Goal: Task Accomplishment & Management: Complete application form

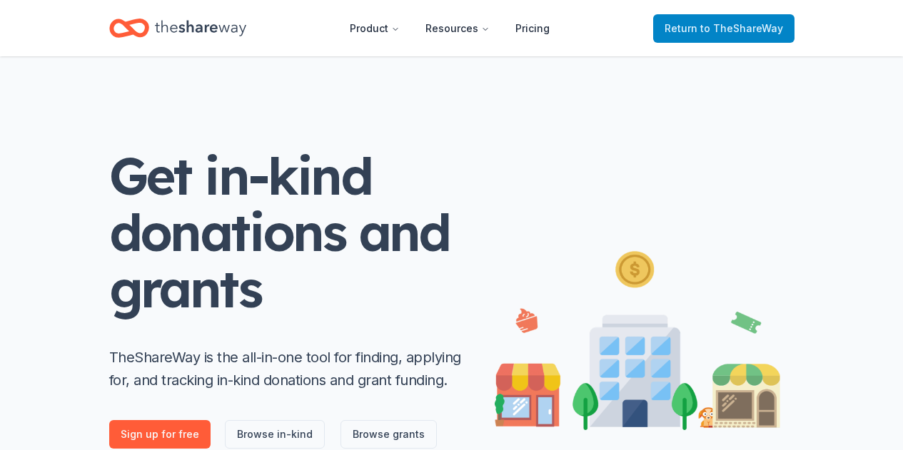
click at [685, 32] on span "Return to TheShareWay" at bounding box center [723, 28] width 118 height 17
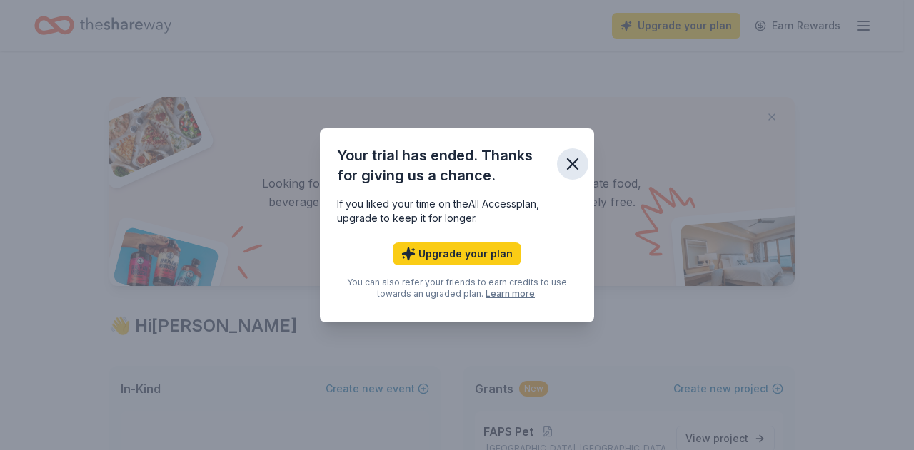
click at [577, 163] on icon "button" at bounding box center [572, 164] width 20 height 20
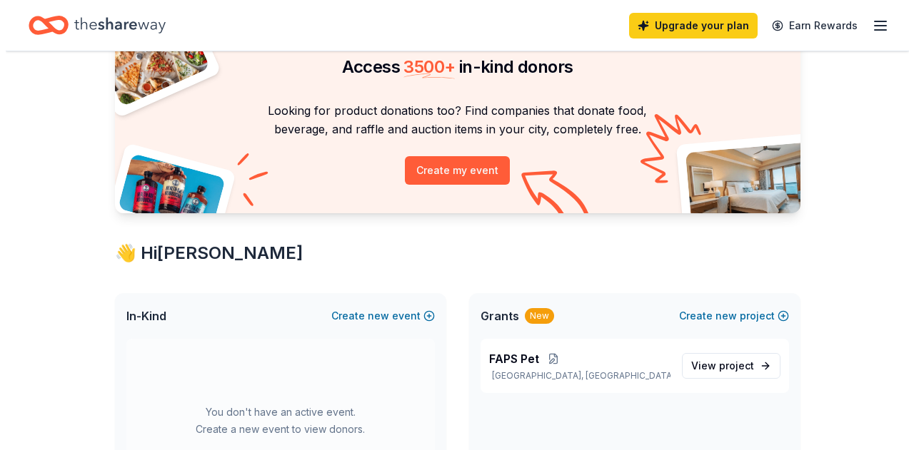
scroll to position [71, 0]
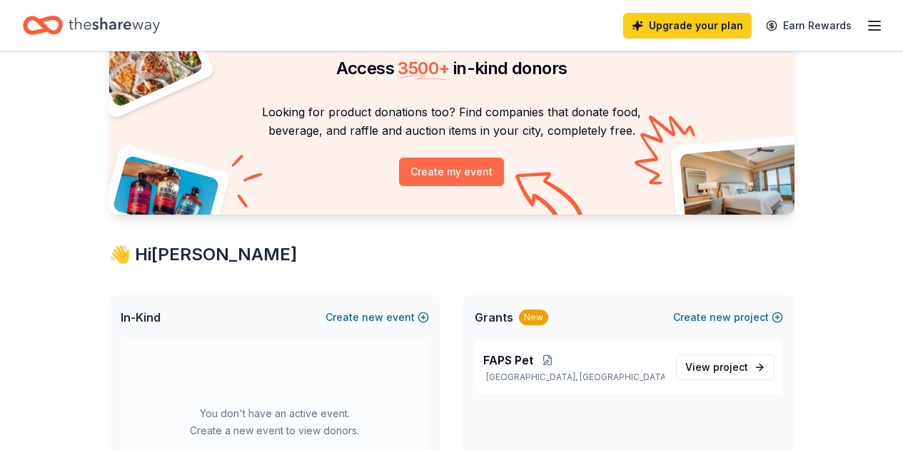
click at [462, 181] on button "Create my event" at bounding box center [451, 172] width 105 height 29
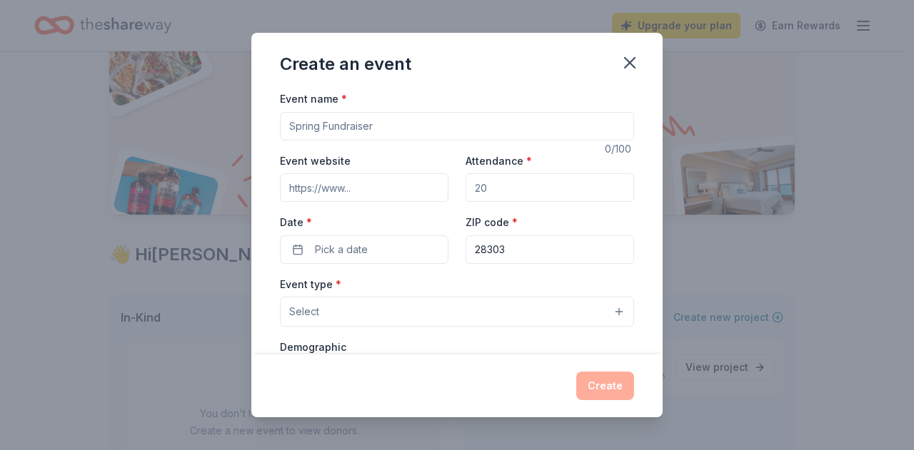
click at [405, 124] on input "Event name *" at bounding box center [457, 126] width 354 height 29
type input "WoofStock 2025: Rock the Rescue"
click at [505, 181] on input "Attendance *" at bounding box center [549, 187] width 168 height 29
type input "550"
click at [365, 253] on span "Pick a date" at bounding box center [341, 249] width 53 height 17
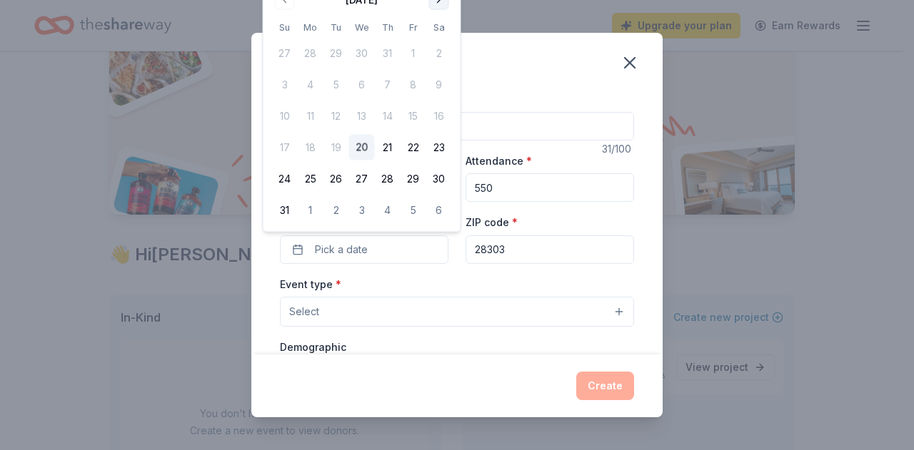
click at [439, 5] on button "Go to next month" at bounding box center [439, 0] width 20 height 20
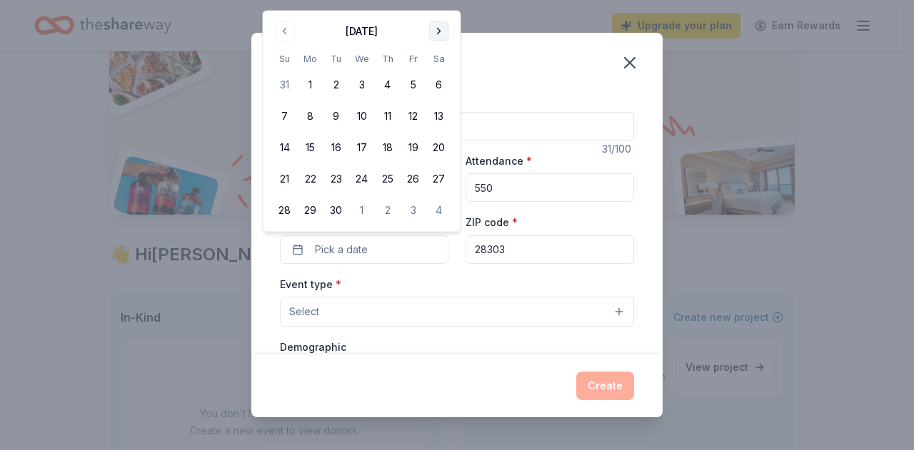
click at [436, 24] on button "Go to next month" at bounding box center [439, 31] width 20 height 20
click at [415, 79] on button "3" at bounding box center [413, 85] width 26 height 26
click at [452, 282] on div "Event type * Select" at bounding box center [457, 301] width 354 height 52
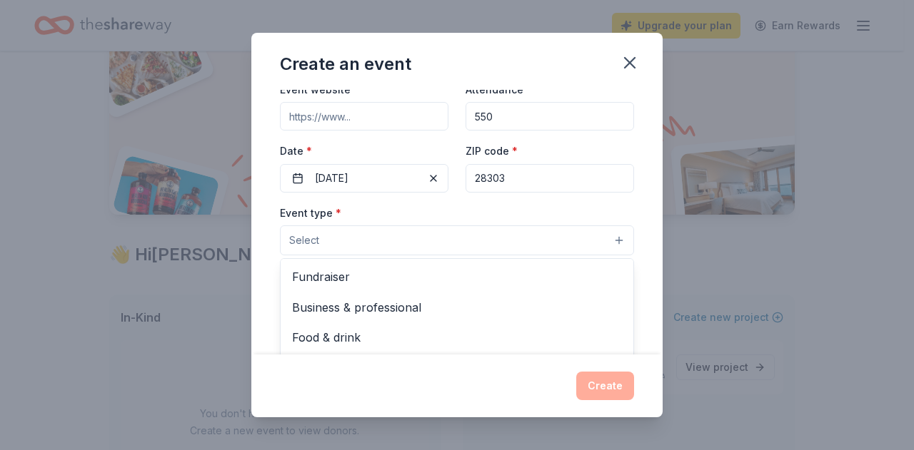
click at [417, 244] on button "Select" at bounding box center [457, 241] width 354 height 30
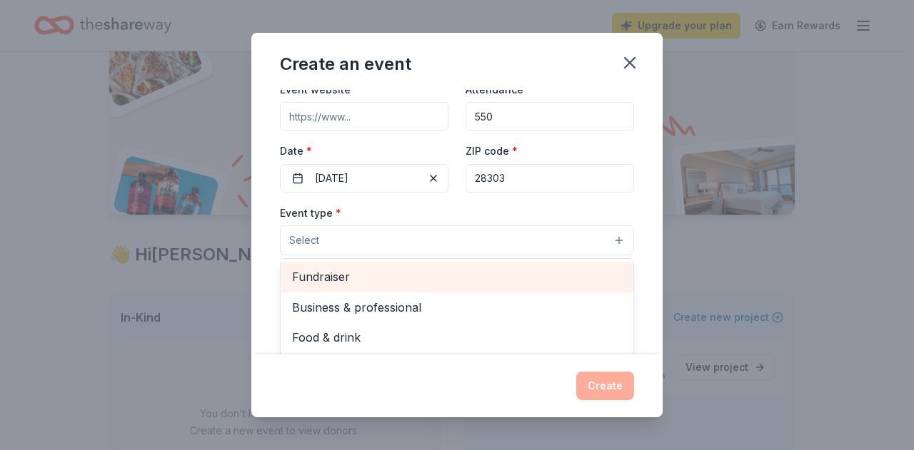
click at [413, 275] on span "Fundraiser" at bounding box center [457, 277] width 330 height 19
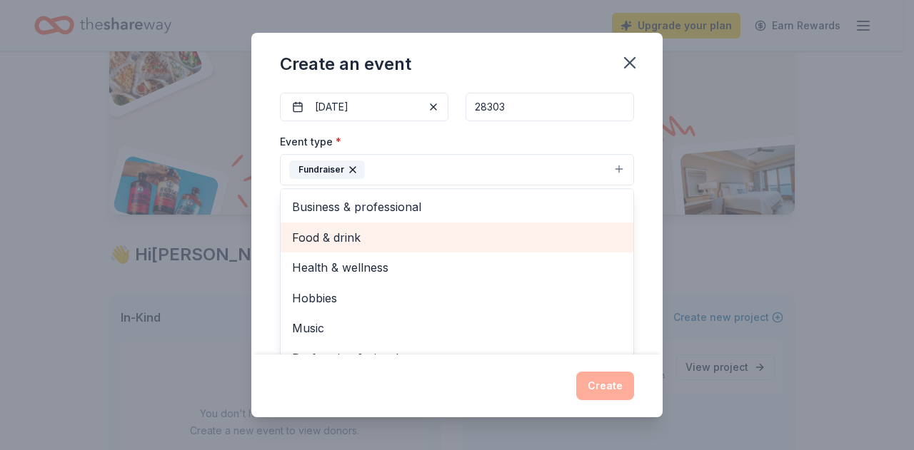
scroll to position [17, 0]
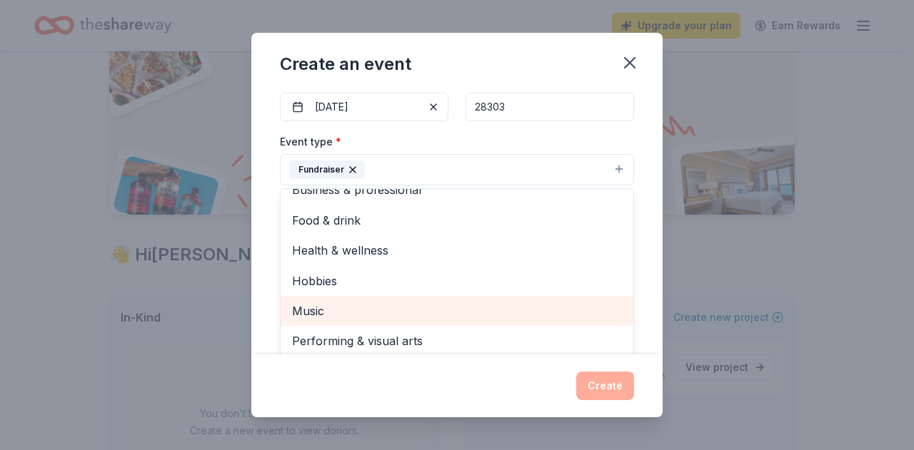
click at [411, 310] on span "Music" at bounding box center [457, 311] width 330 height 19
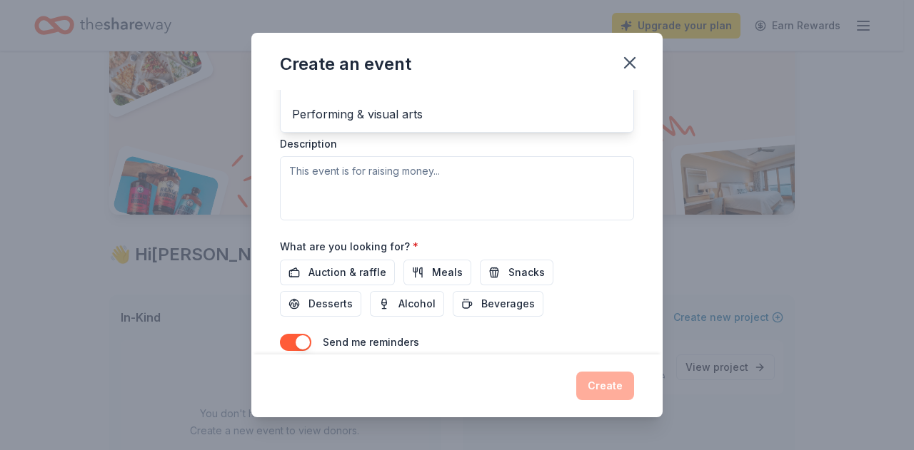
click at [268, 183] on div "Event name * WoofStock 2025: Rock the Rescue 31 /100 Event website Attendance *…" at bounding box center [456, 222] width 411 height 265
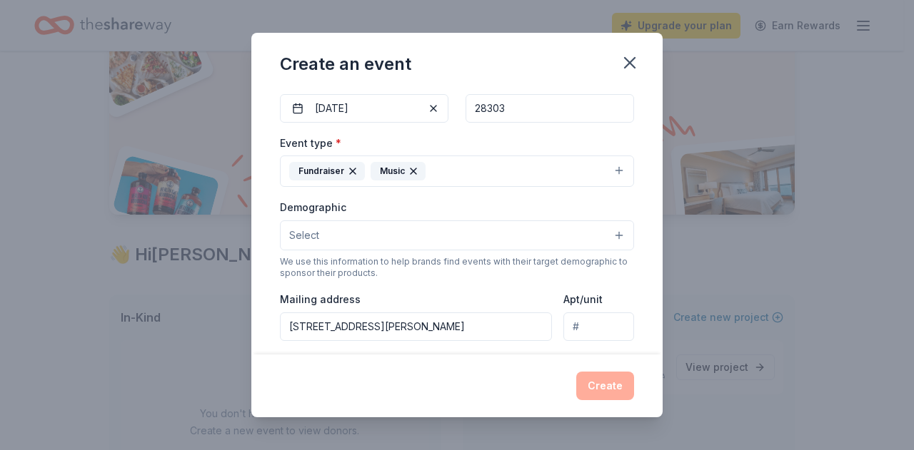
scroll to position [143, 0]
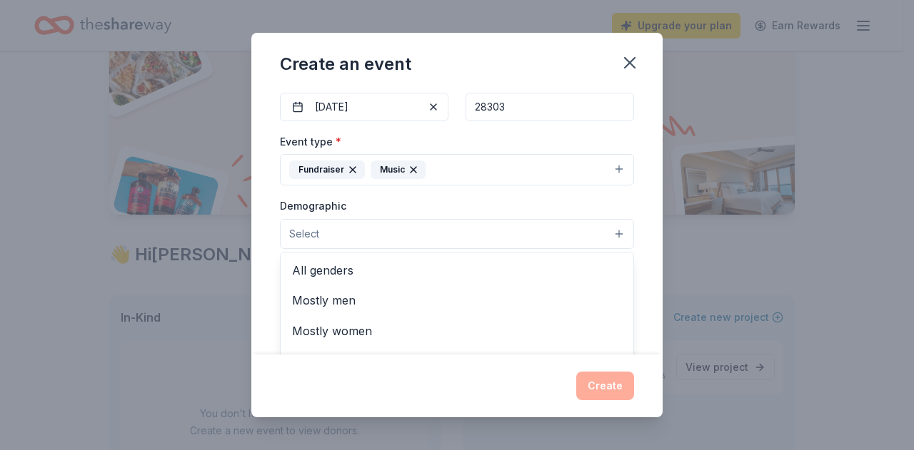
click at [352, 235] on button "Select" at bounding box center [457, 234] width 354 height 30
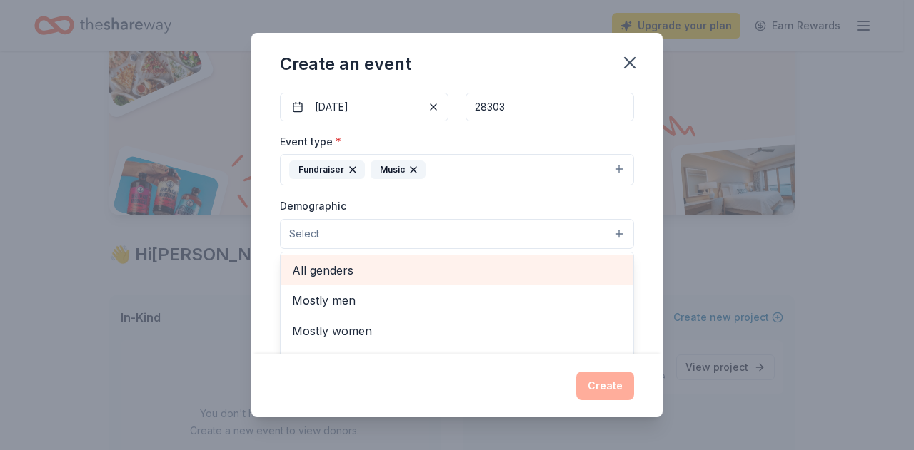
click at [337, 278] on span "All genders" at bounding box center [457, 270] width 330 height 19
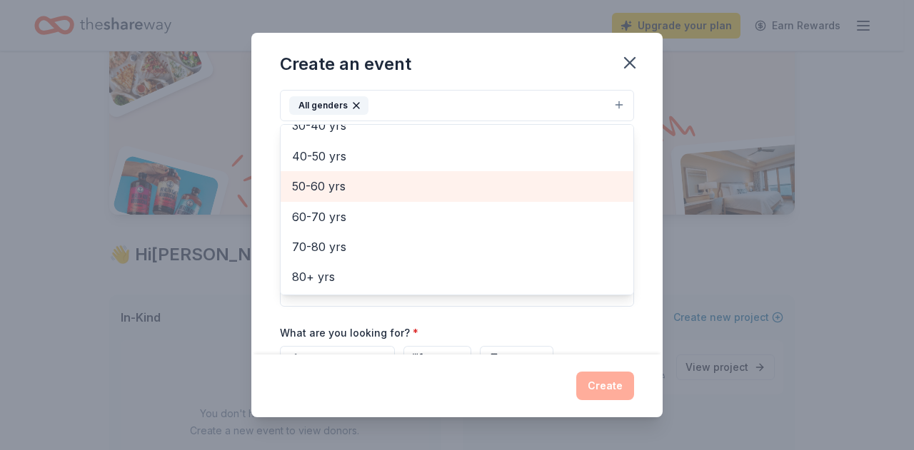
scroll to position [285, 0]
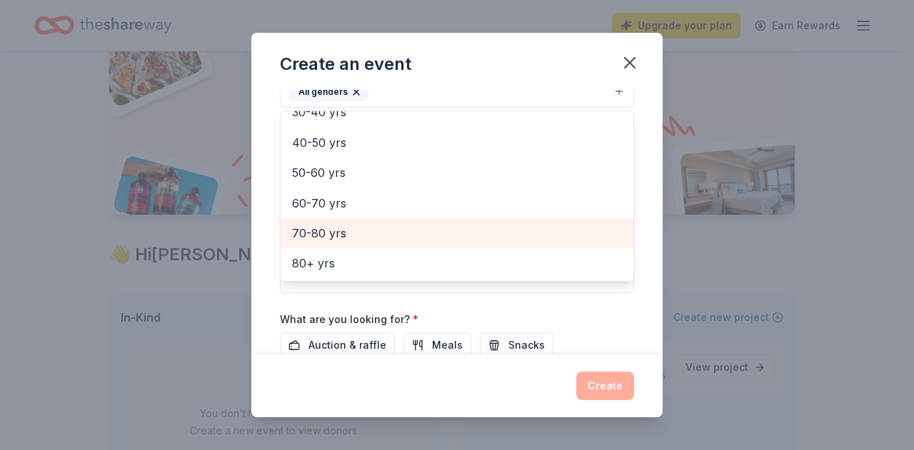
click at [405, 236] on span "70-80 yrs" at bounding box center [457, 233] width 330 height 19
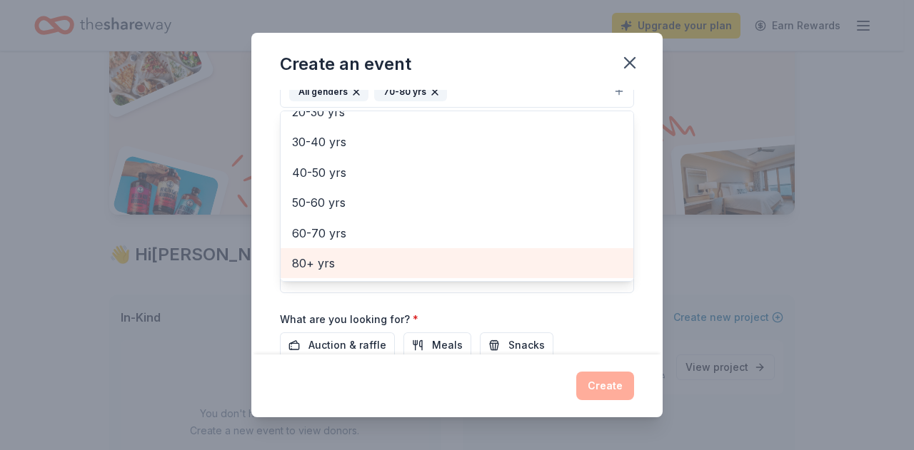
click at [388, 255] on span "80+ yrs" at bounding box center [457, 263] width 330 height 19
click at [390, 252] on div "60-70 yrs" at bounding box center [456, 263] width 353 height 30
click at [390, 252] on div "50-60 yrs" at bounding box center [456, 263] width 353 height 30
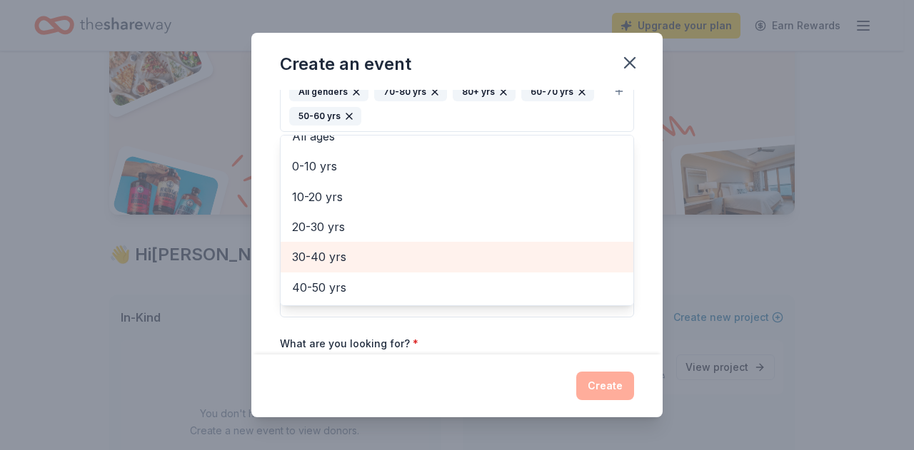
click at [390, 253] on span "30-40 yrs" at bounding box center [457, 257] width 330 height 19
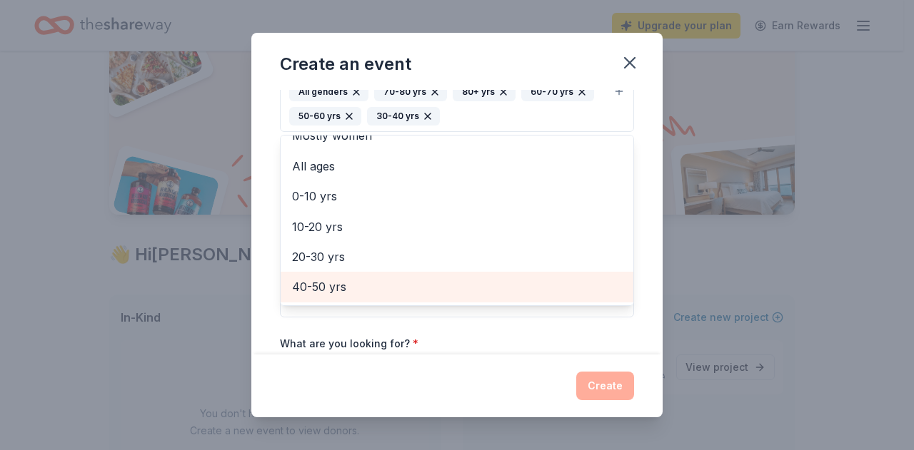
click at [378, 278] on span "40-50 yrs" at bounding box center [457, 287] width 330 height 19
click at [383, 273] on div "20-30 yrs" at bounding box center [456, 288] width 353 height 30
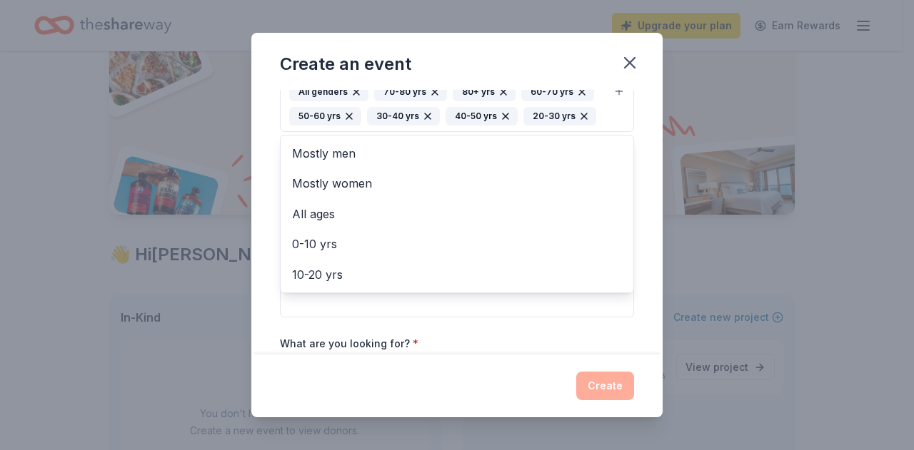
click at [270, 257] on div "Event name * WoofStock 2025: Rock the Rescue 31 /100 Event website Attendance *…" at bounding box center [456, 222] width 411 height 265
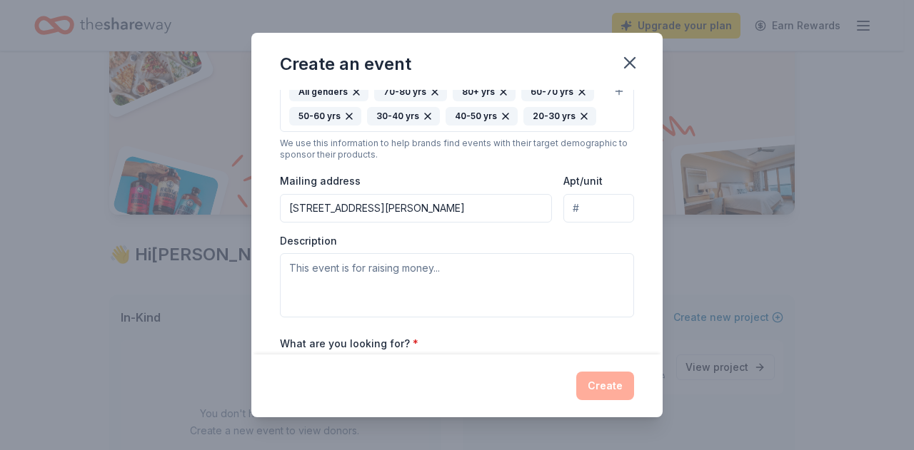
scroll to position [272, 0]
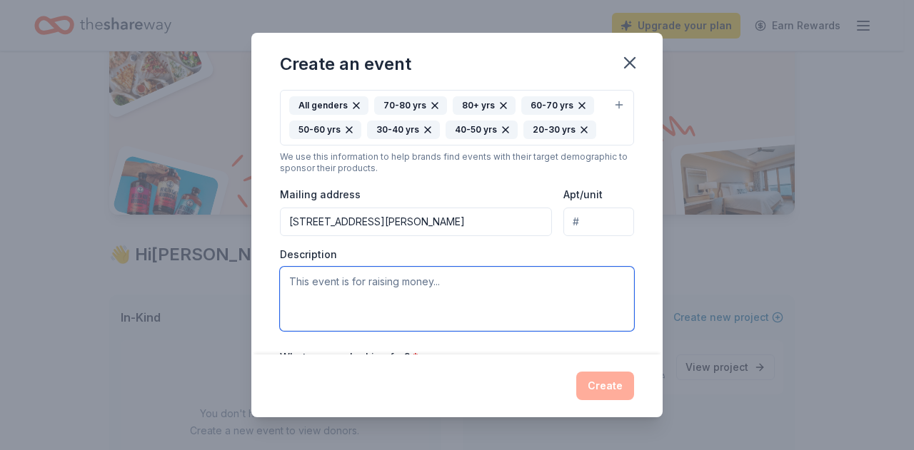
click at [334, 286] on textarea at bounding box center [457, 299] width 354 height 64
paste textarea "Mark your calendars for Friday, October 3, at Cape Fear Botanical Garden as we …"
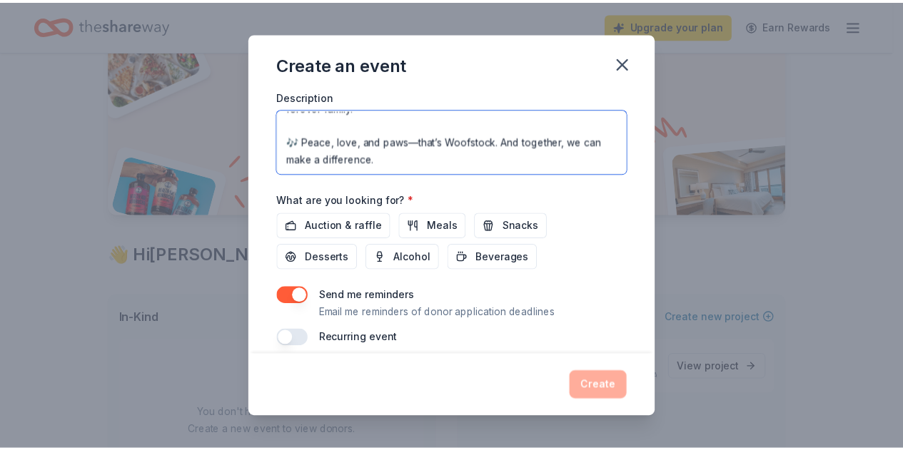
scroll to position [444, 0]
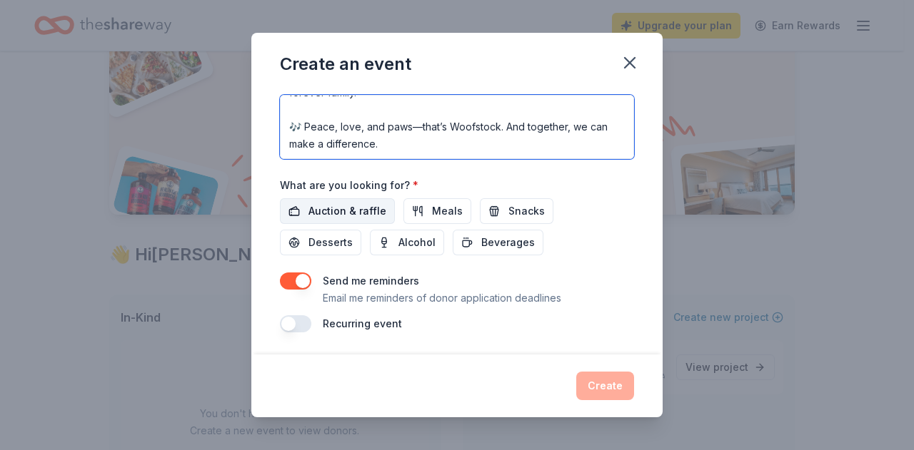
type textarea "Mark your calendars for Friday, October 3, at Cape Fear Botanical Garden as we …"
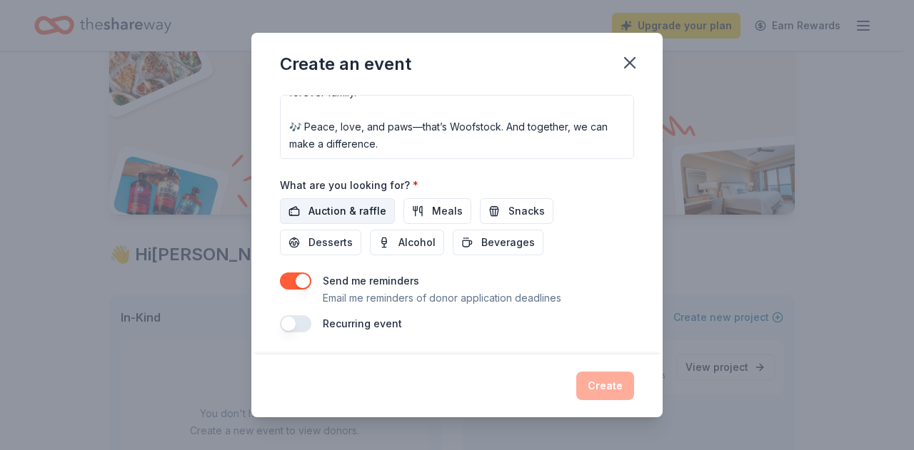
click at [370, 213] on span "Auction & raffle" at bounding box center [347, 211] width 78 height 17
click at [302, 283] on button "button" at bounding box center [295, 281] width 31 height 17
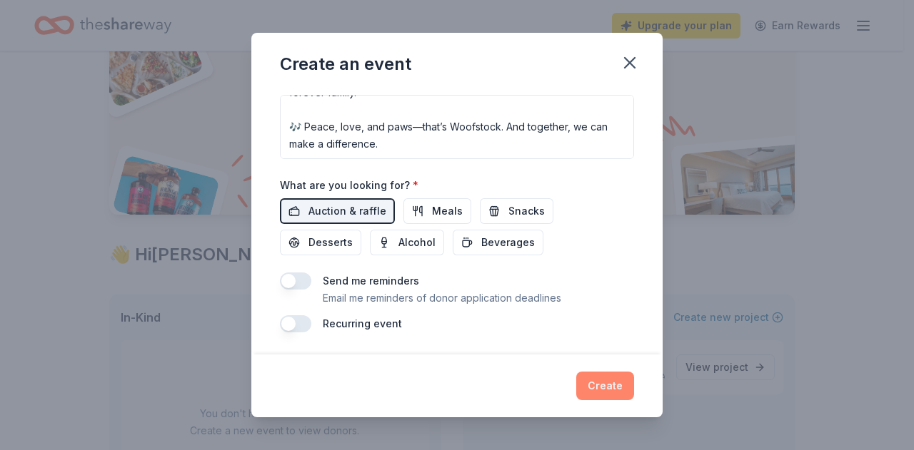
click at [609, 393] on button "Create" at bounding box center [605, 386] width 58 height 29
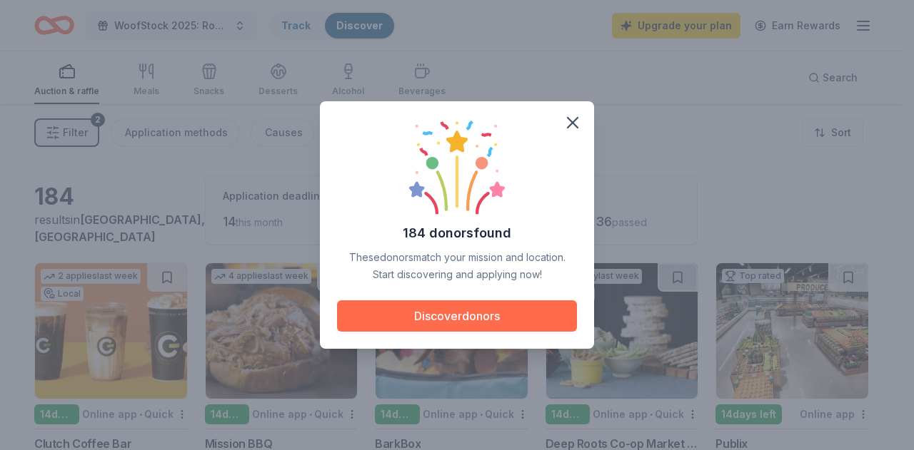
click at [469, 319] on button "Discover donors" at bounding box center [457, 315] width 240 height 31
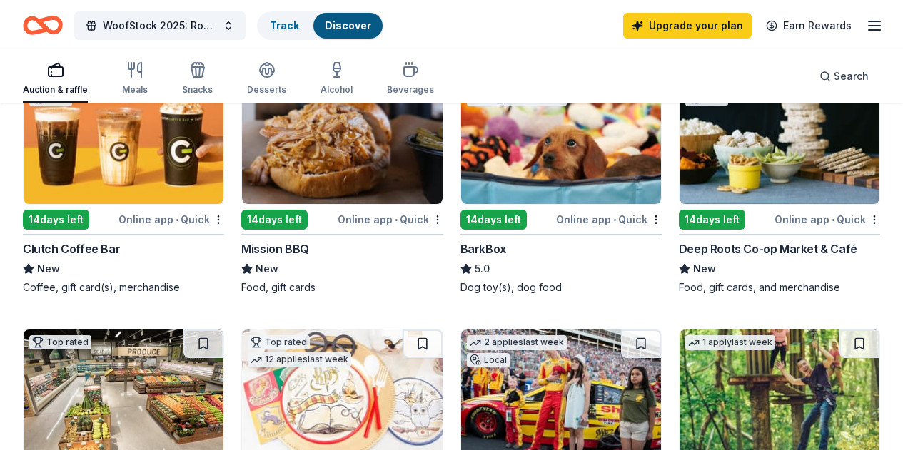
scroll to position [214, 0]
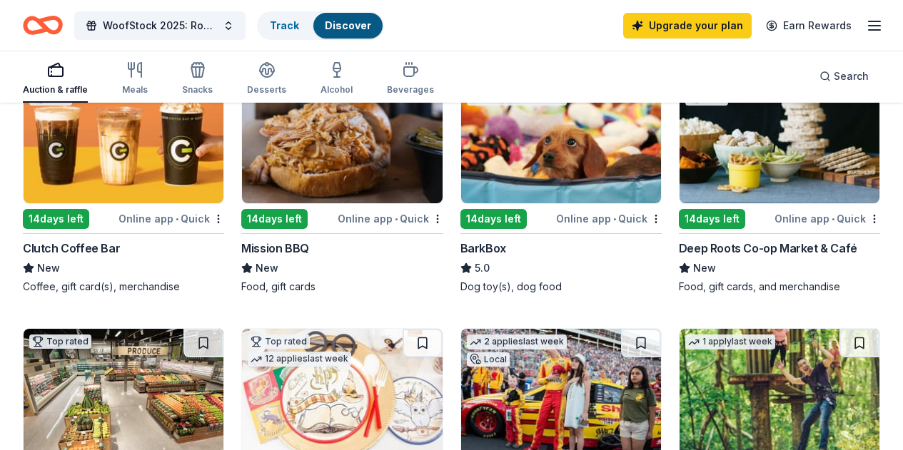
scroll to position [143, 0]
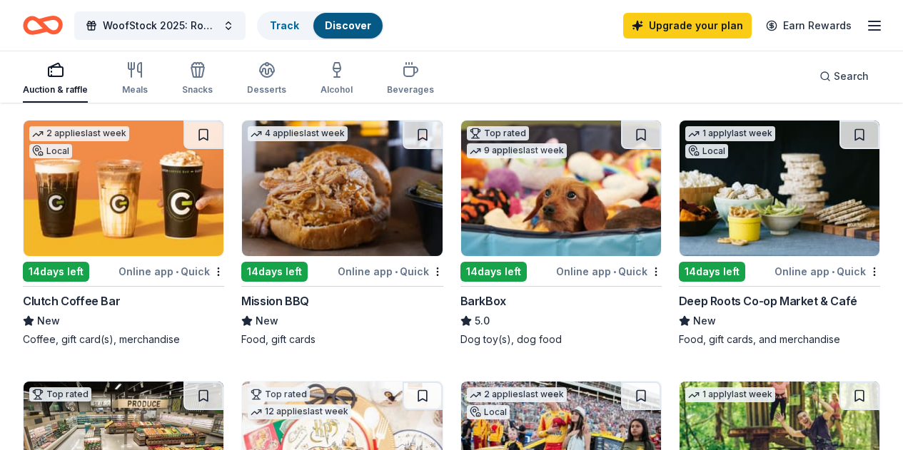
click at [679, 216] on img at bounding box center [779, 189] width 200 height 136
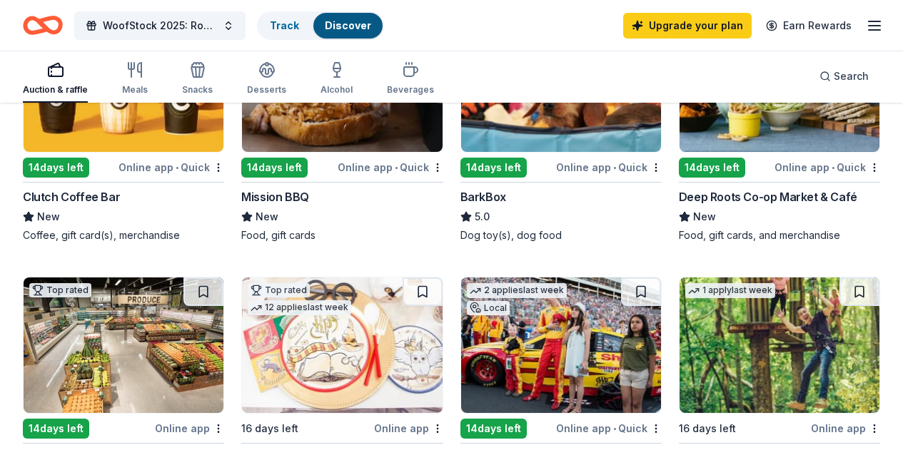
scroll to position [357, 0]
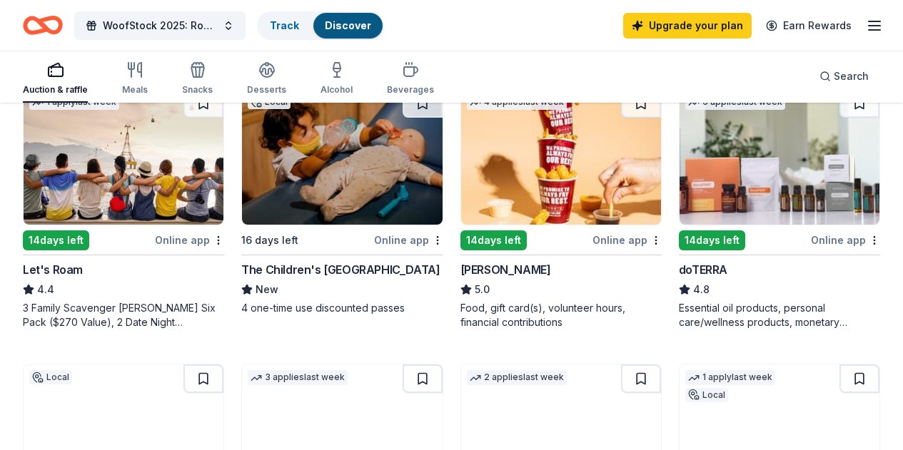
scroll to position [714, 0]
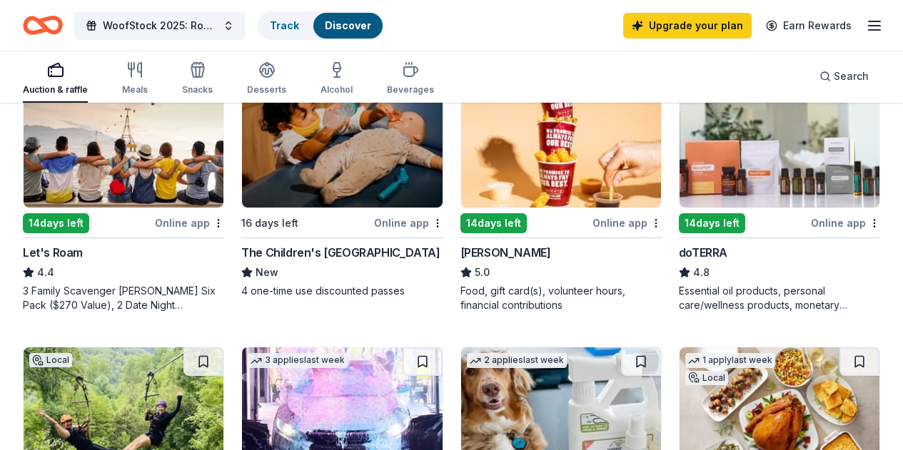
click at [460, 261] on div "Sheetz" at bounding box center [505, 252] width 91 height 17
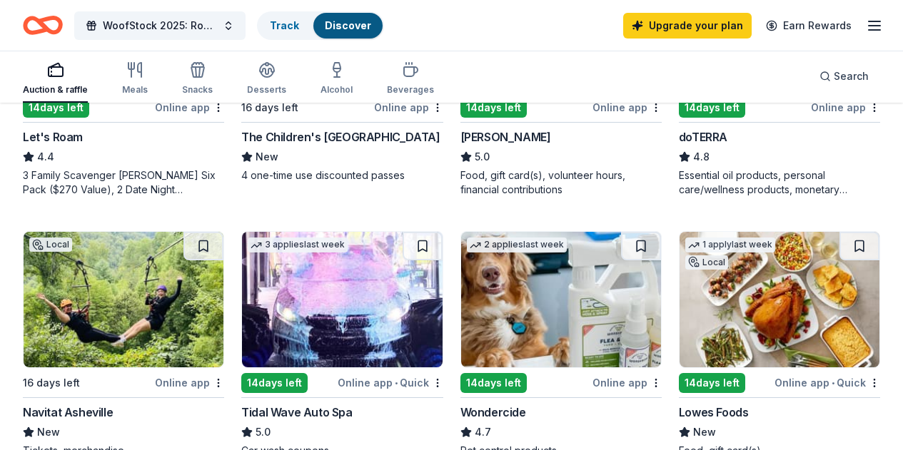
scroll to position [0, 0]
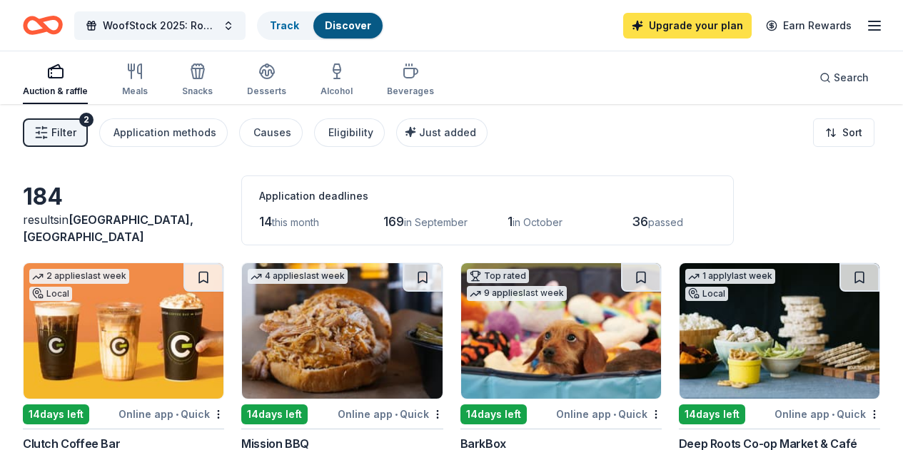
click at [666, 26] on link "Upgrade your plan" at bounding box center [687, 26] width 128 height 26
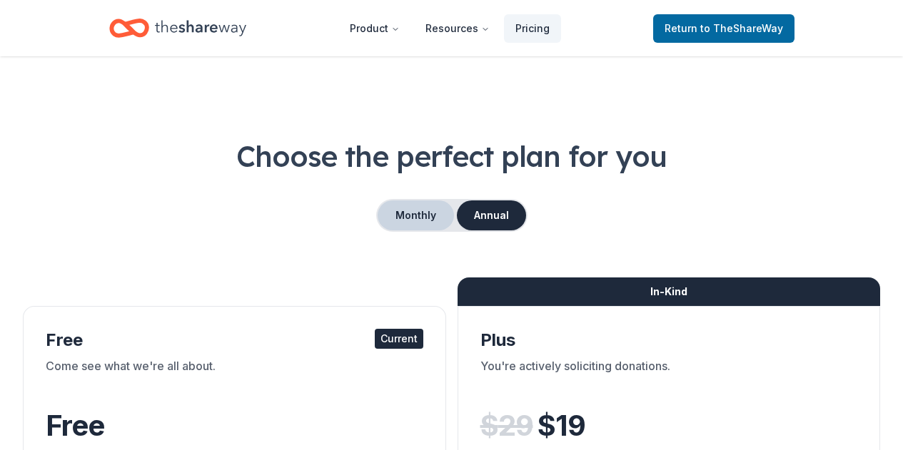
click at [425, 213] on button "Monthly" at bounding box center [416, 216] width 76 height 30
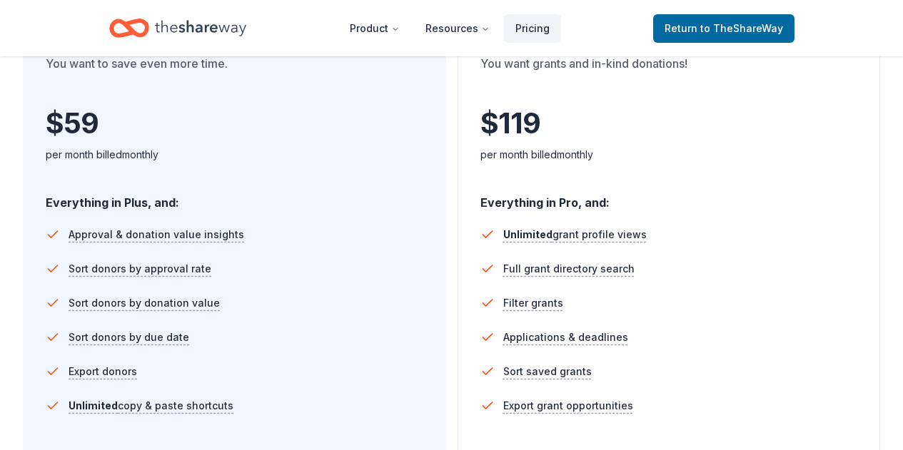
scroll to position [571, 0]
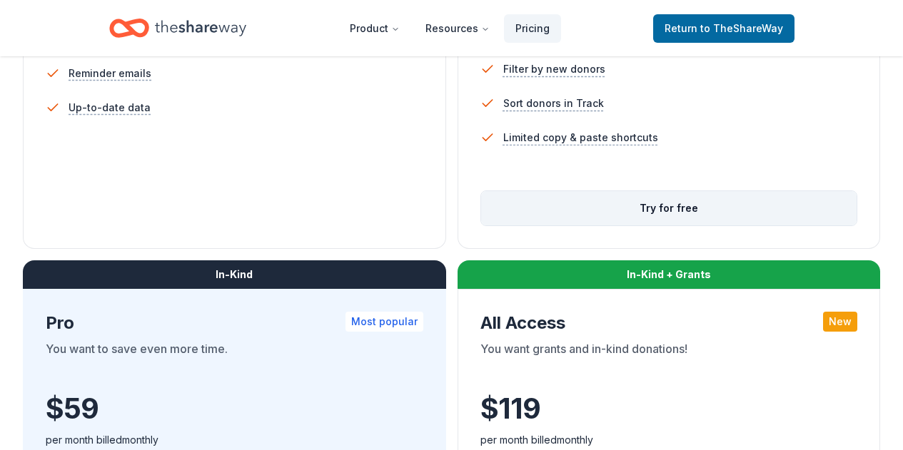
click at [481, 226] on button "Try for free" at bounding box center [669, 208] width 376 height 34
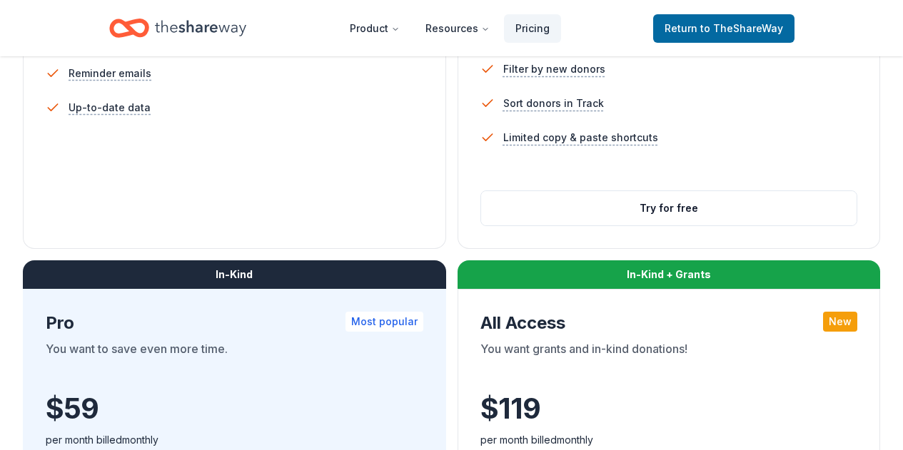
scroll to position [0, 0]
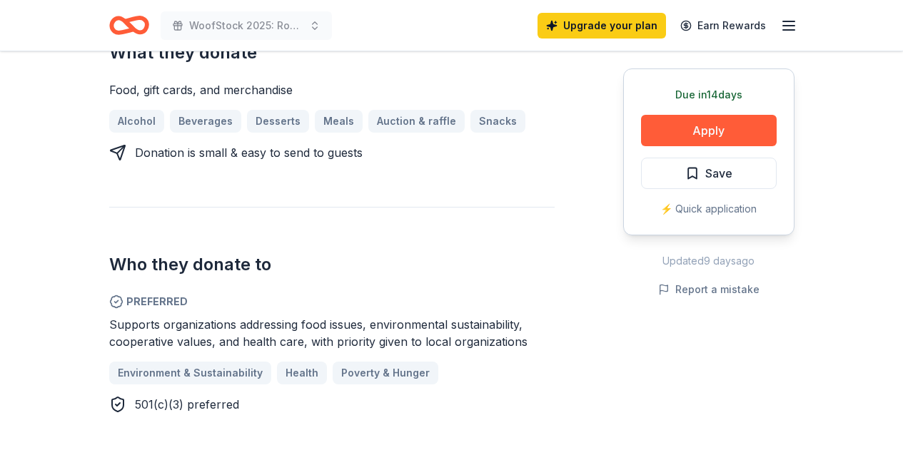
scroll to position [642, 0]
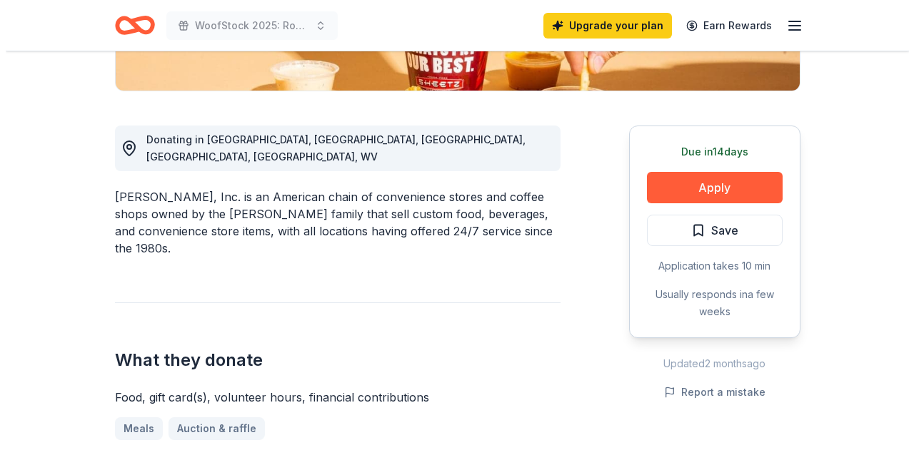
scroll to position [357, 0]
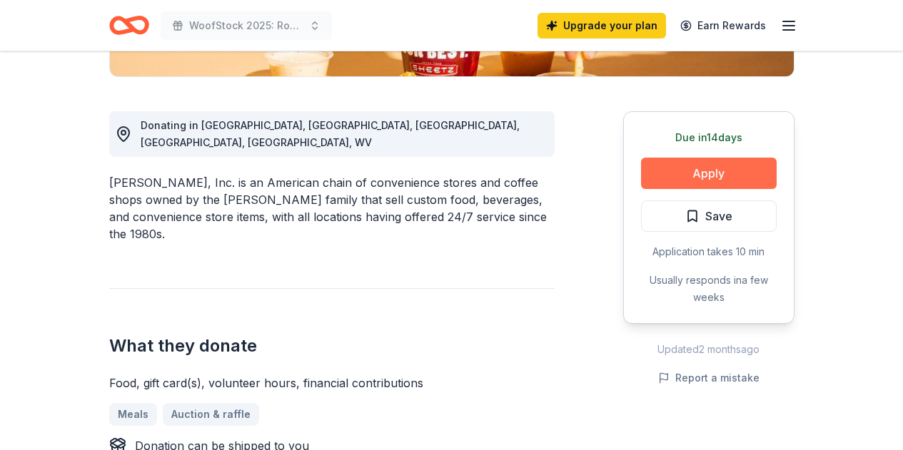
click at [692, 163] on button "Apply" at bounding box center [709, 173] width 136 height 31
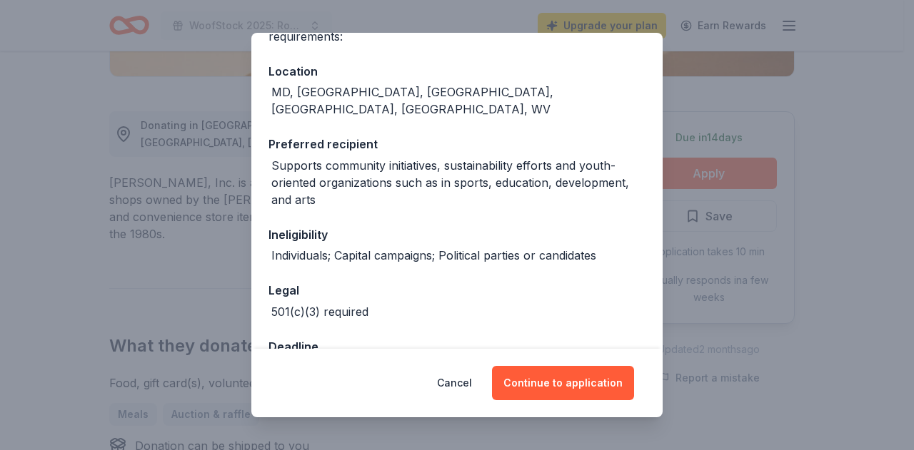
scroll to position [173, 0]
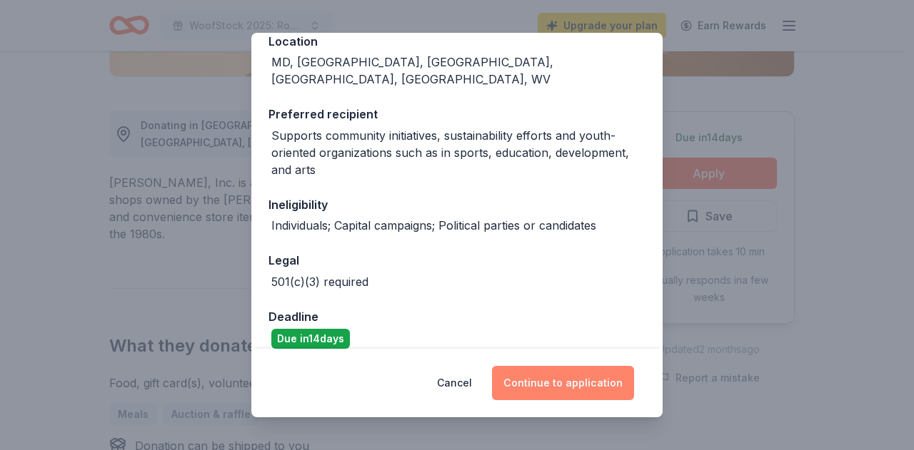
click at [547, 376] on button "Continue to application" at bounding box center [563, 383] width 142 height 34
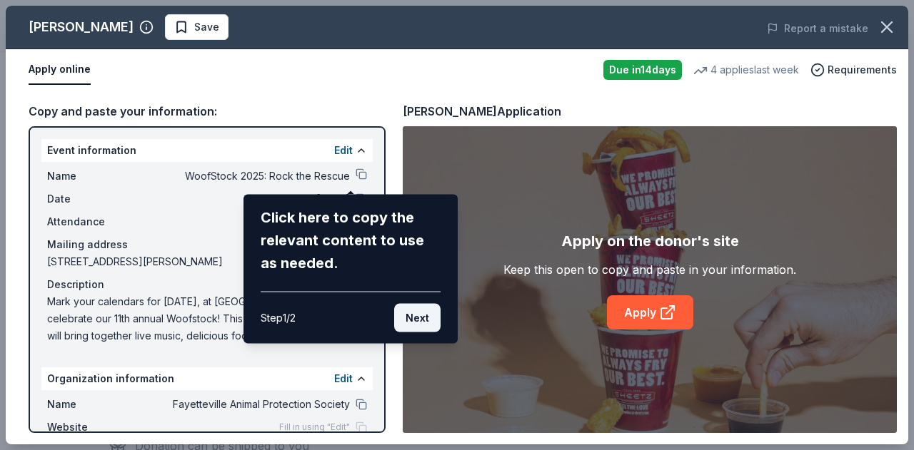
click at [408, 316] on button "Next" at bounding box center [417, 318] width 46 height 29
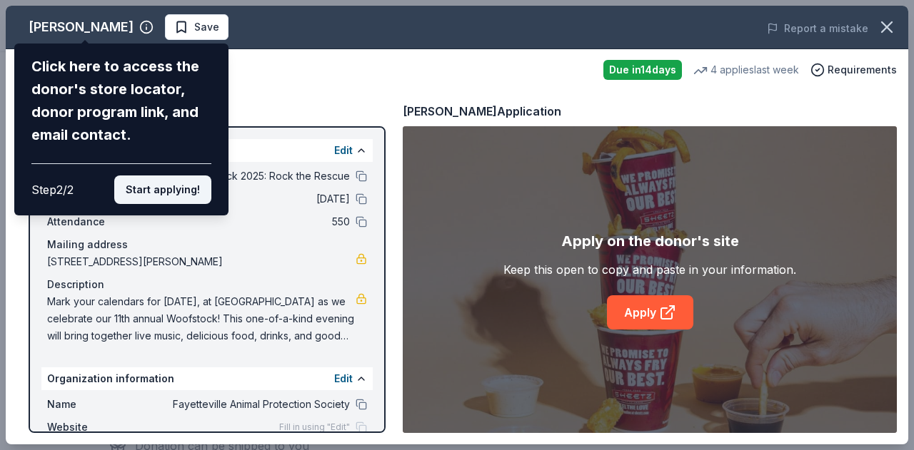
click at [171, 193] on button "Start applying!" at bounding box center [162, 190] width 97 height 29
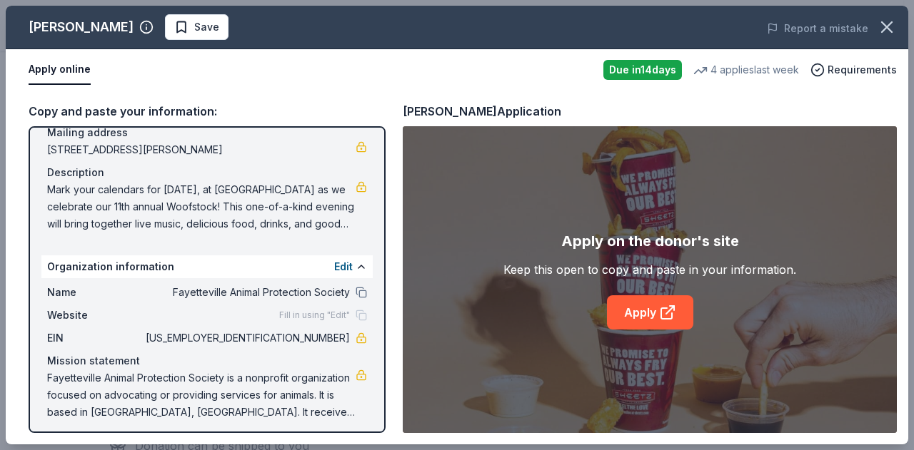
scroll to position [118, 0]
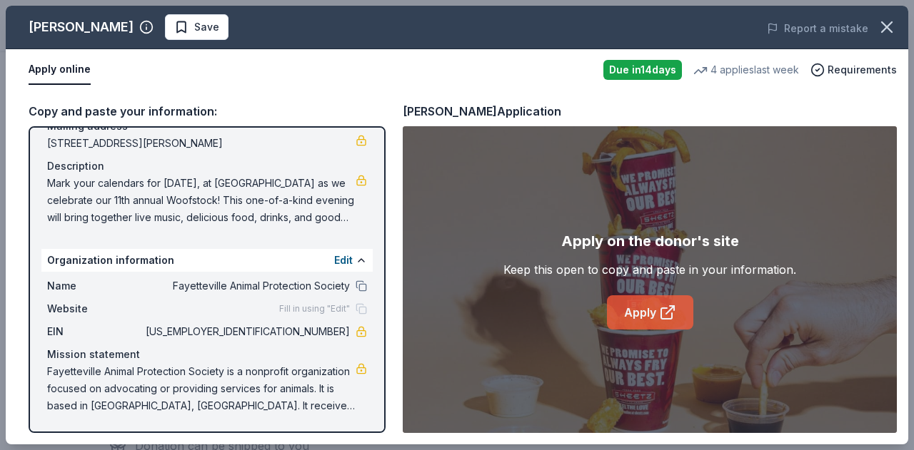
click at [652, 311] on link "Apply" at bounding box center [650, 312] width 86 height 34
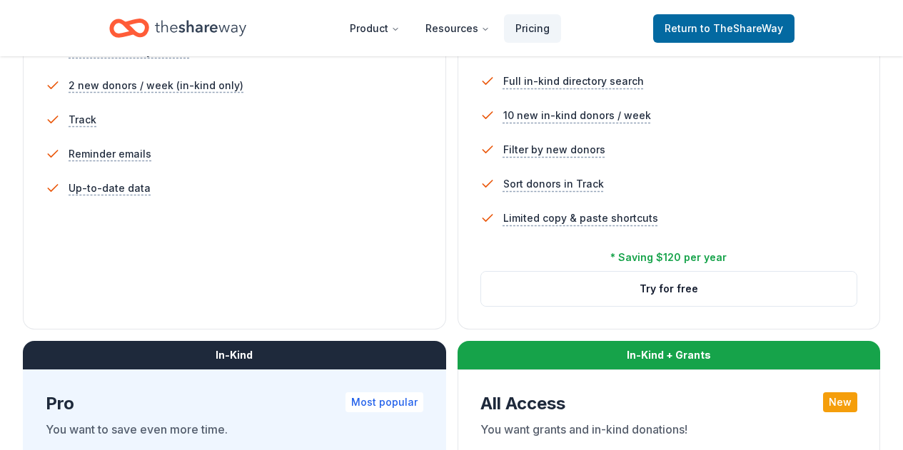
scroll to position [500, 0]
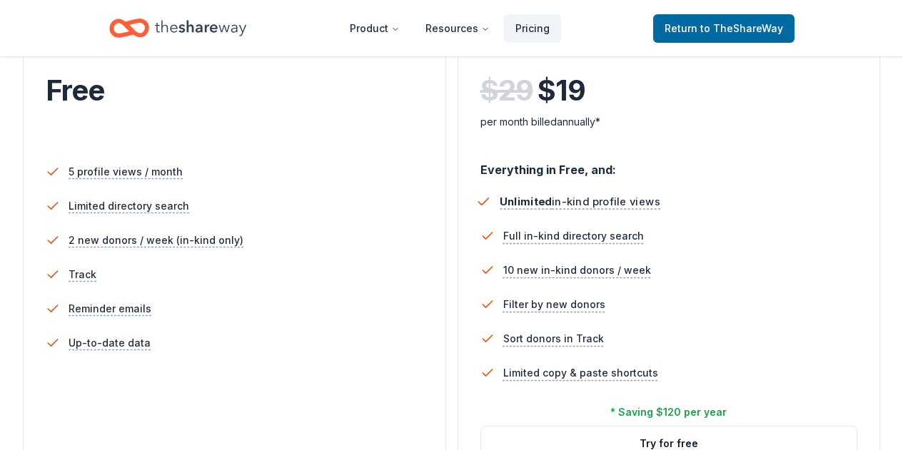
scroll to position [71, 0]
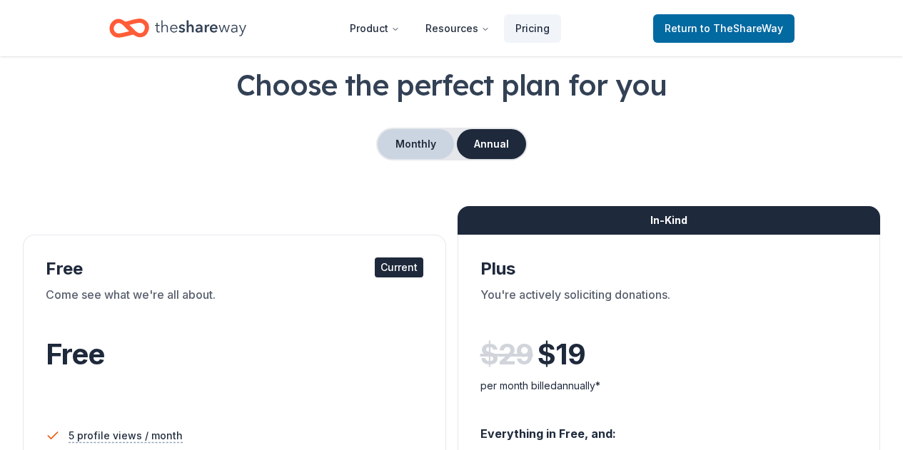
click at [421, 148] on button "Monthly" at bounding box center [416, 144] width 76 height 30
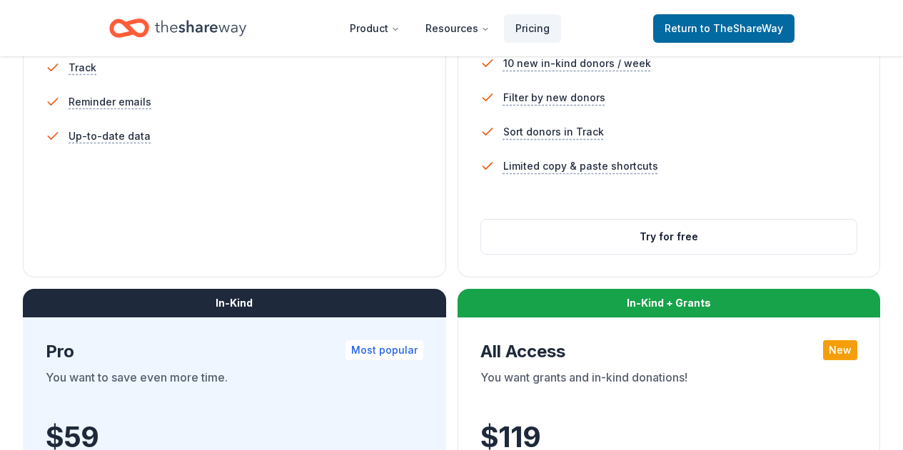
scroll to position [571, 0]
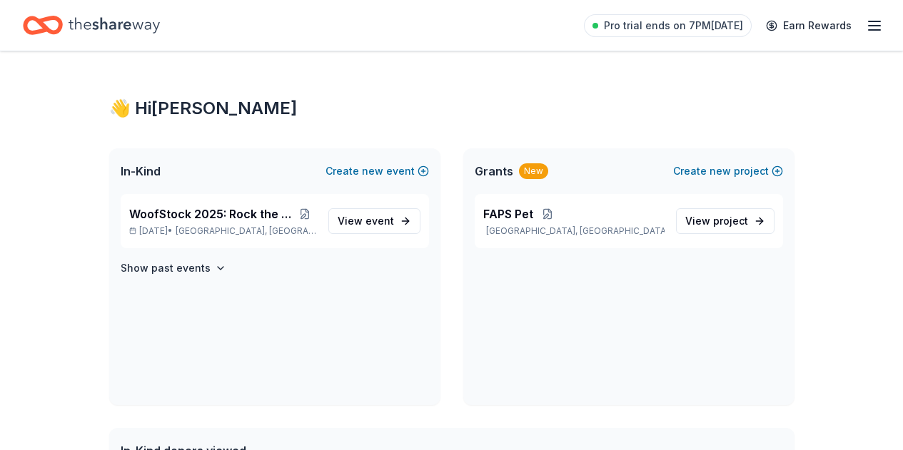
click at [33, 227] on div "👋 Hi [PERSON_NAME] In-Kind Create new event WoofStock 2025: Rock the Rescue [DA…" at bounding box center [451, 451] width 903 height 800
click at [385, 221] on span "event" at bounding box center [379, 221] width 29 height 12
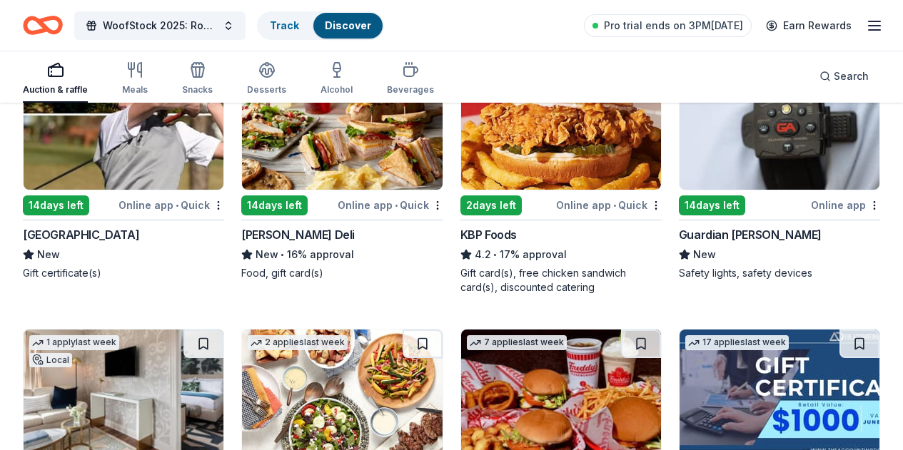
scroll to position [1713, 0]
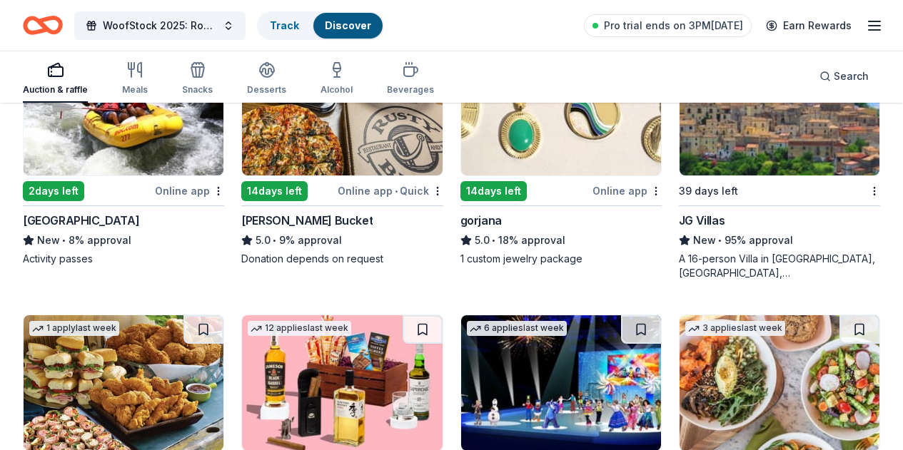
scroll to position [3212, 0]
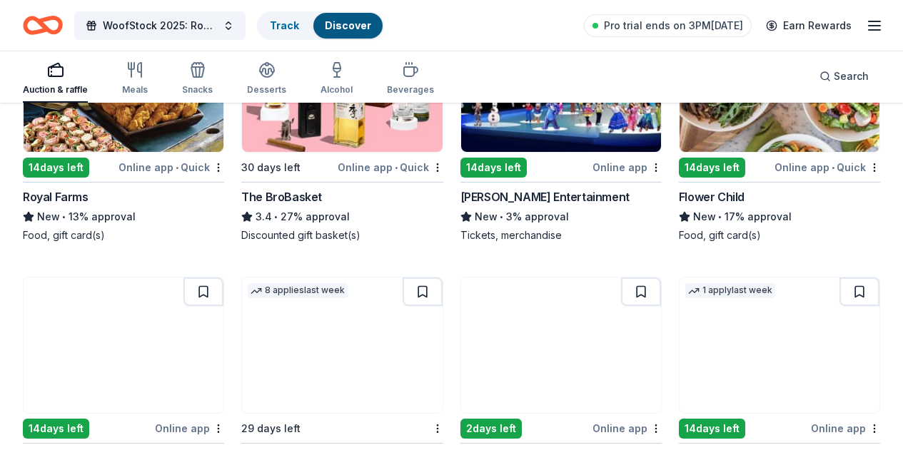
scroll to position [3711, 0]
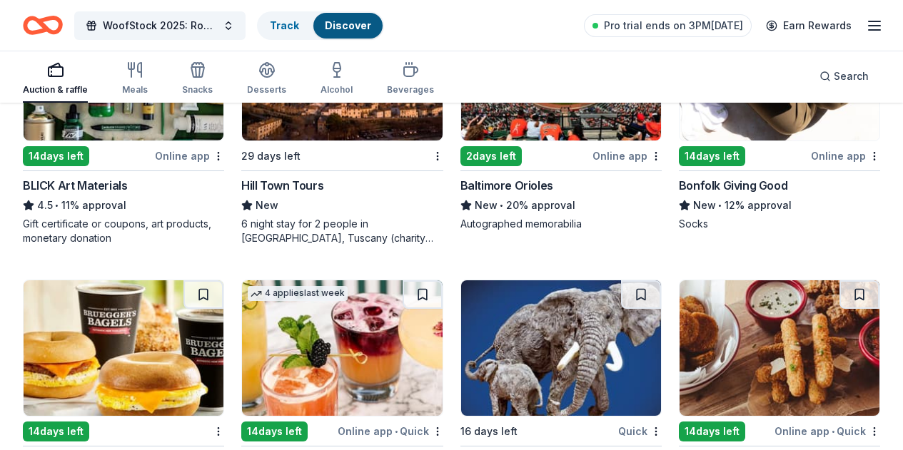
scroll to position [4068, 0]
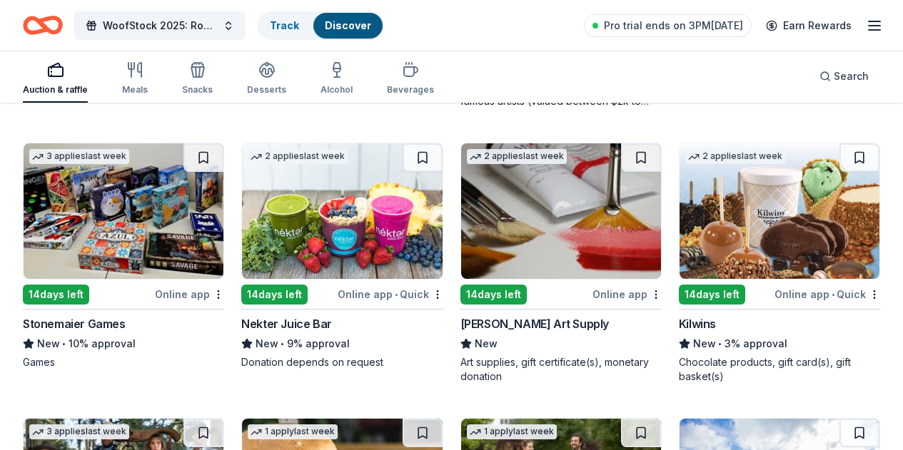
scroll to position [4282, 0]
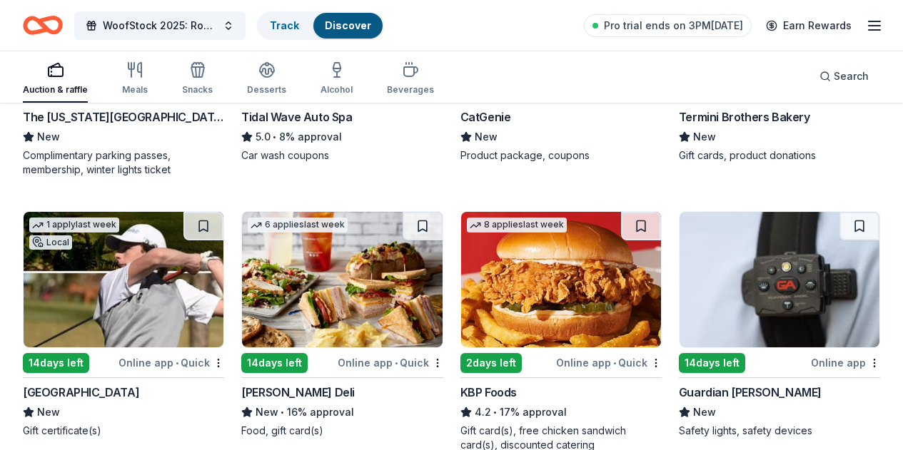
scroll to position [0, 0]
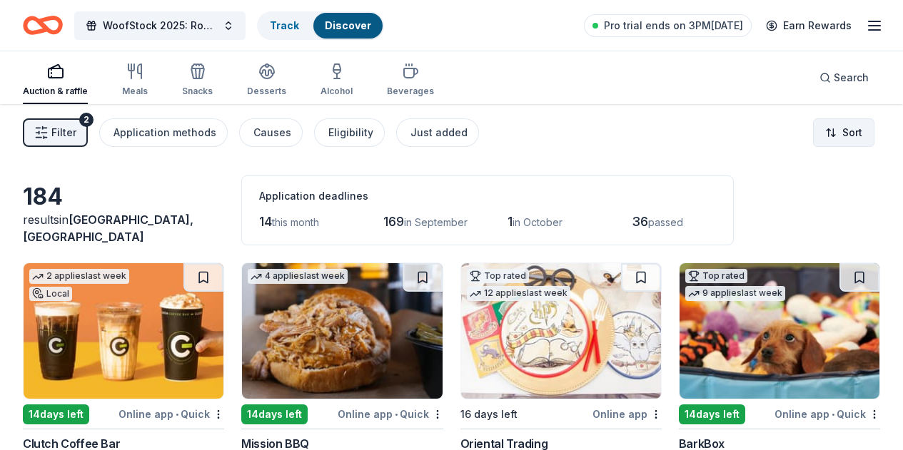
click at [831, 137] on html "WoofStock 2025: Rock the Rescue Track Discover Pro trial ends on 3PM, 8/27 Earn…" at bounding box center [451, 225] width 903 height 450
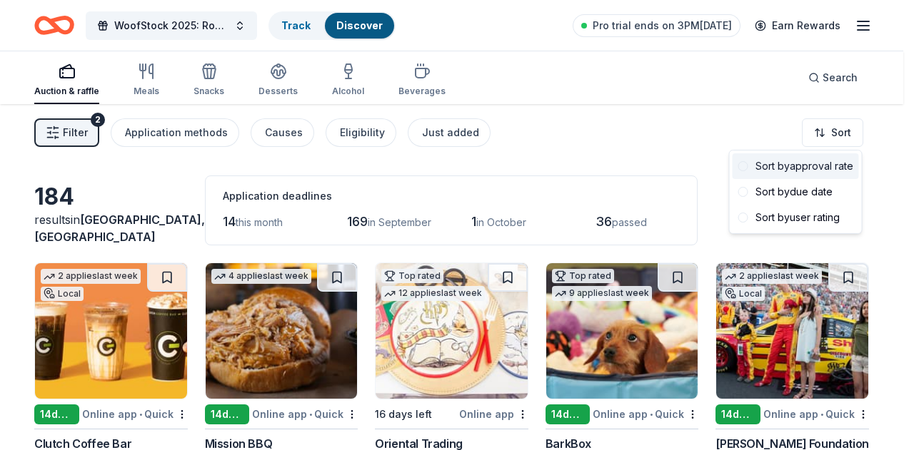
click at [821, 166] on div "Sort by approval rate" at bounding box center [795, 166] width 126 height 26
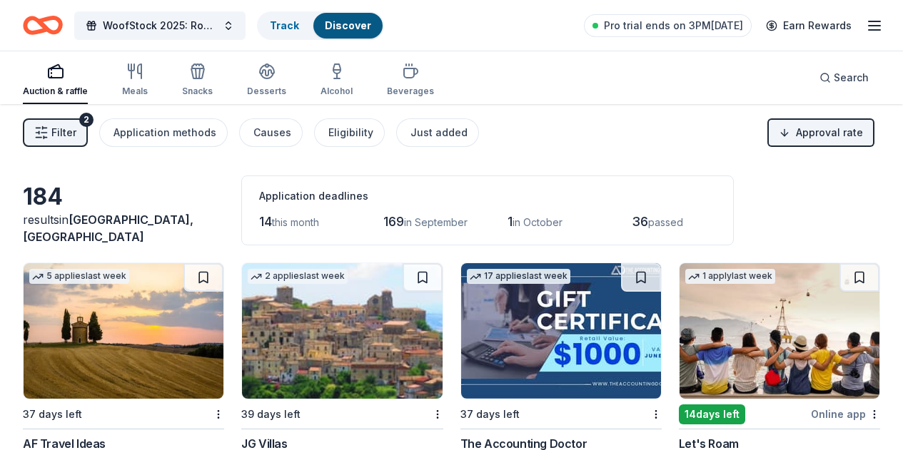
click at [64, 133] on span "Filter" at bounding box center [63, 132] width 25 height 17
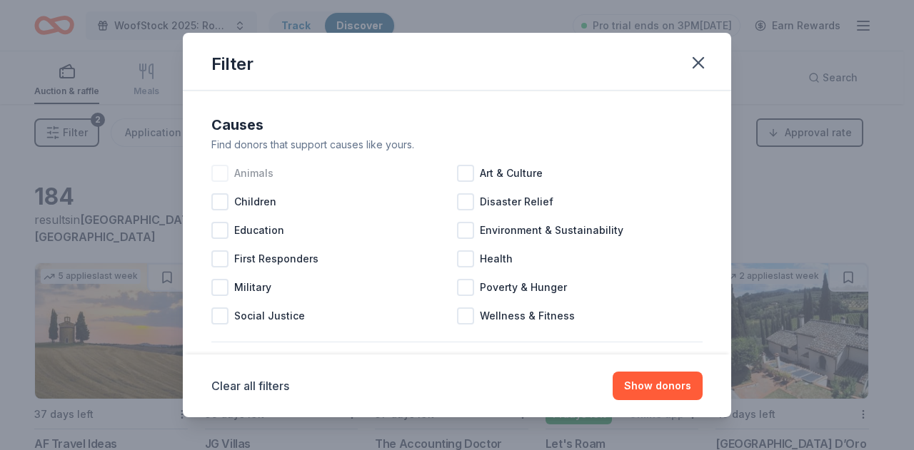
click at [238, 177] on span "Animals" at bounding box center [253, 173] width 39 height 17
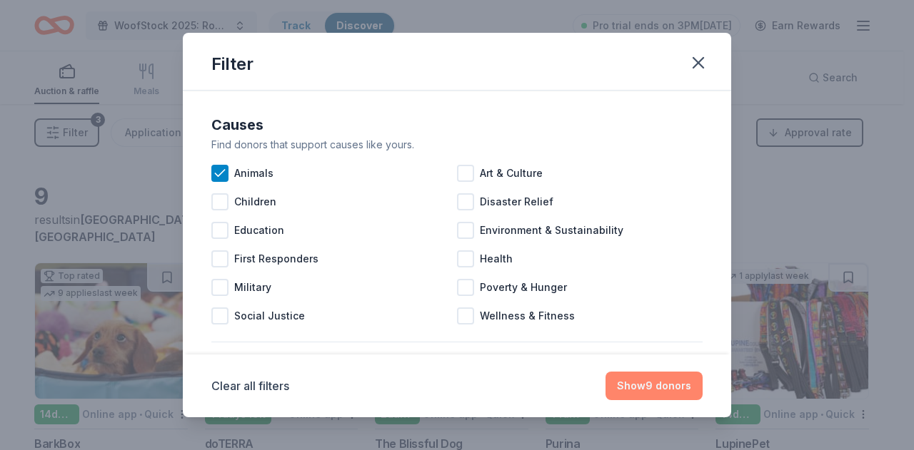
click at [658, 380] on button "Show 9 donors" at bounding box center [653, 386] width 97 height 29
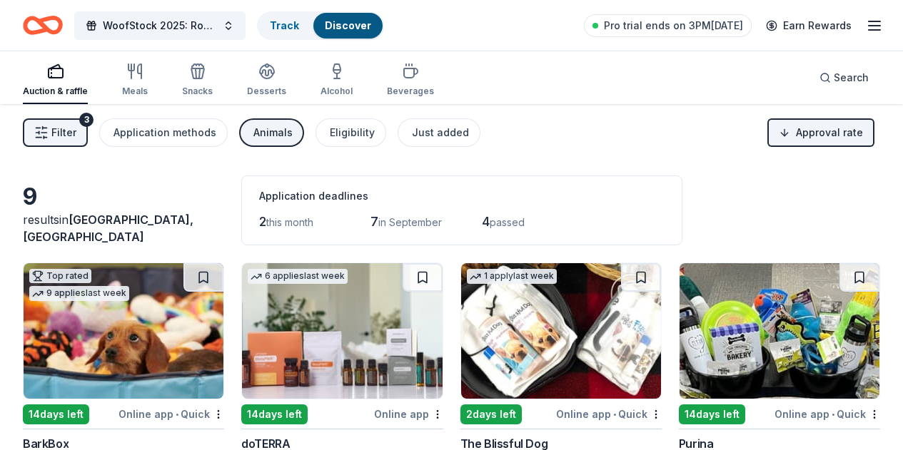
click at [76, 136] on span "Filter" at bounding box center [63, 132] width 25 height 17
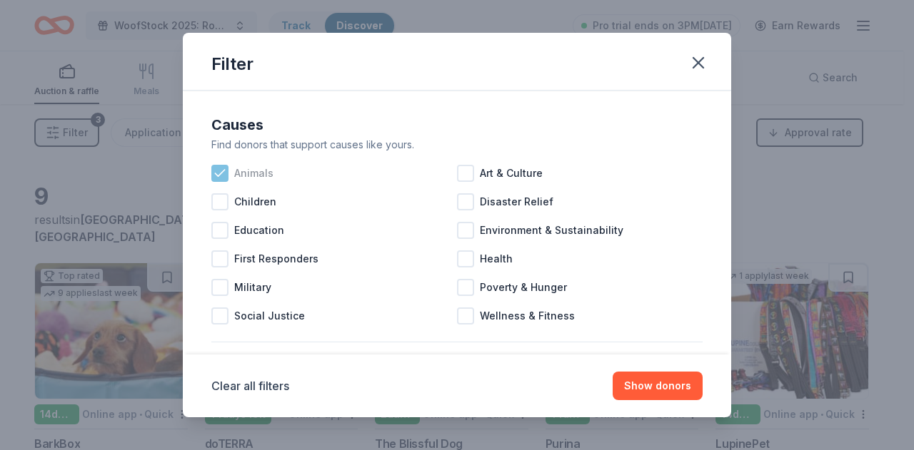
click at [221, 169] on icon at bounding box center [220, 173] width 14 height 14
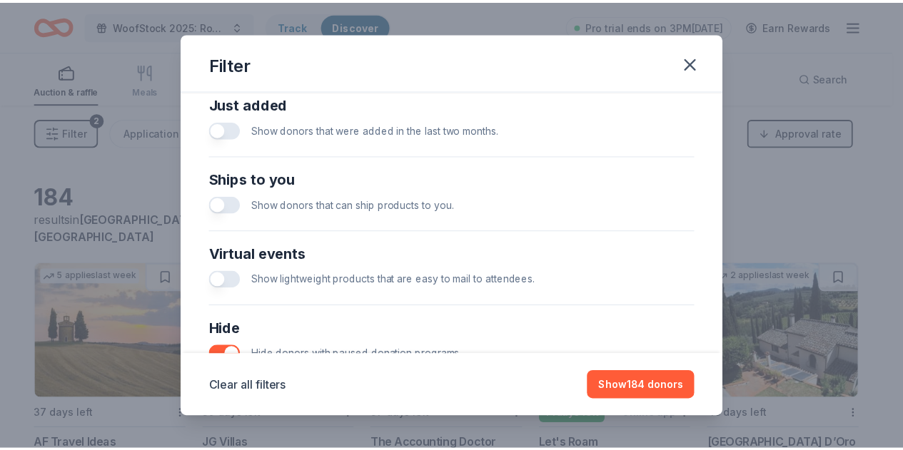
scroll to position [642, 0]
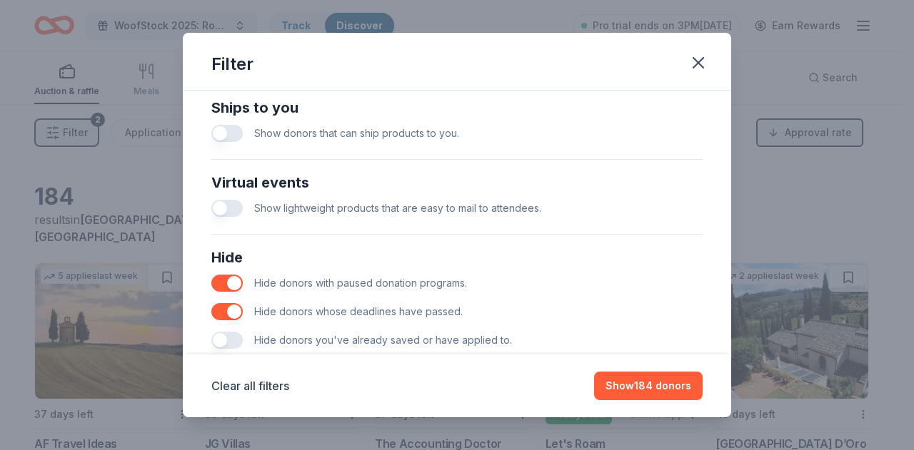
click at [226, 131] on button "button" at bounding box center [226, 133] width 31 height 17
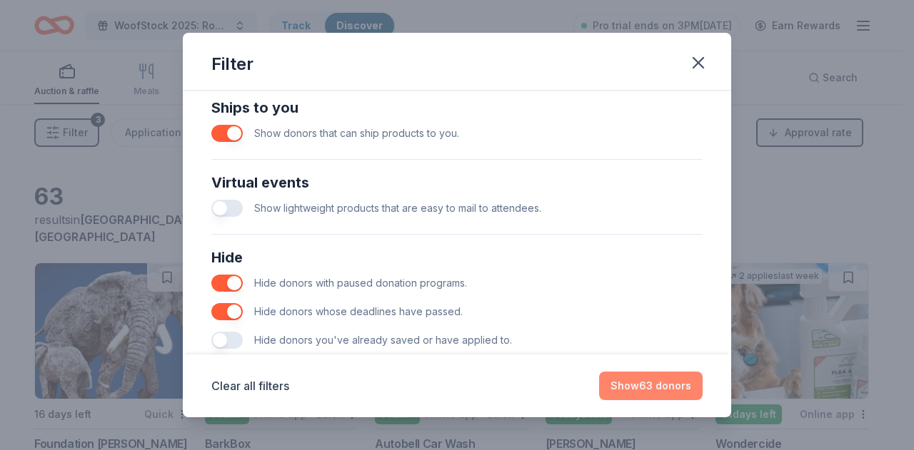
click at [639, 387] on button "Show 63 donors" at bounding box center [650, 386] width 103 height 29
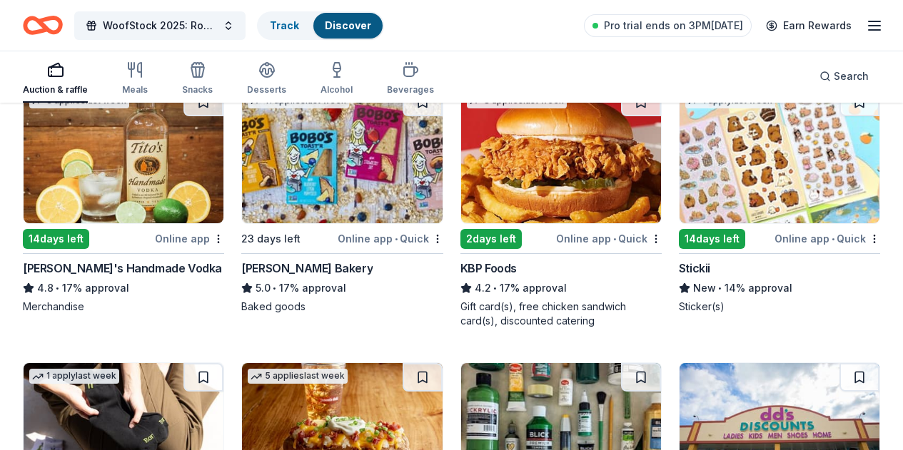
scroll to position [714, 0]
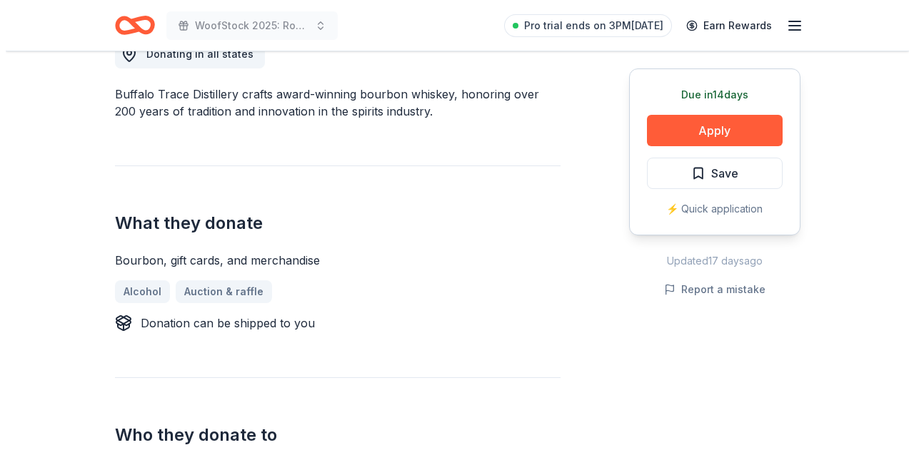
scroll to position [285, 0]
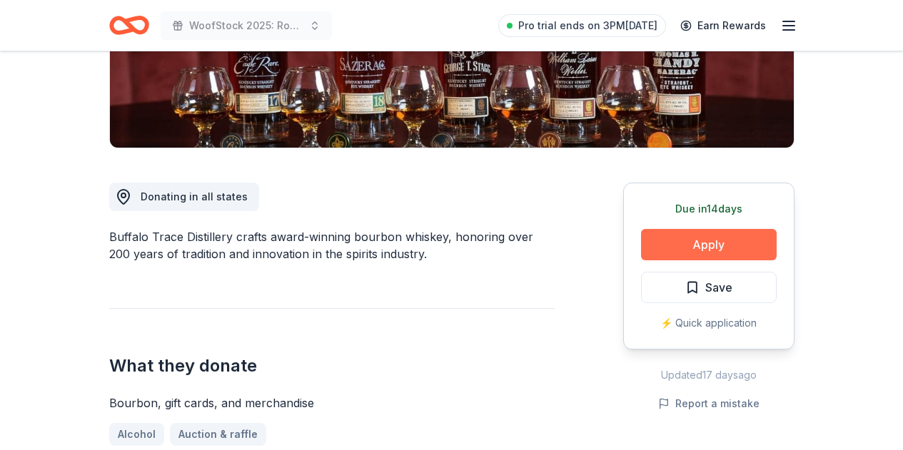
click at [693, 246] on button "Apply" at bounding box center [709, 244] width 136 height 31
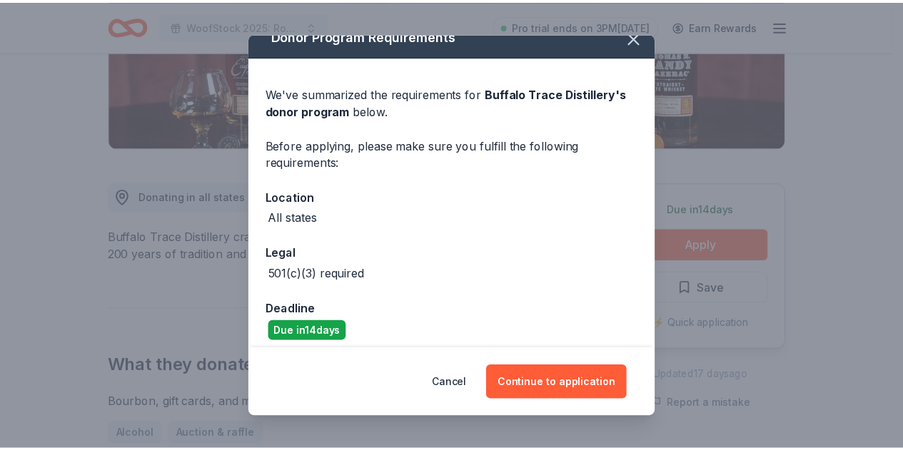
scroll to position [26, 0]
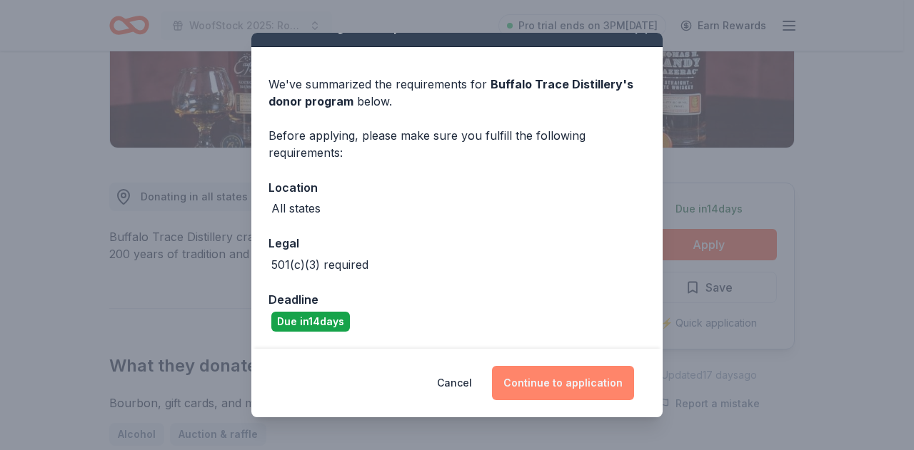
click at [560, 377] on button "Continue to application" at bounding box center [563, 383] width 142 height 34
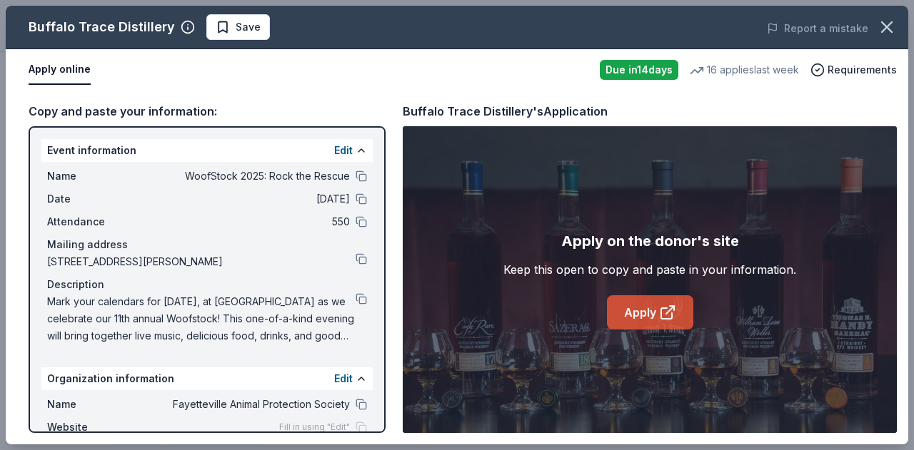
click at [644, 315] on link "Apply" at bounding box center [650, 312] width 86 height 34
click at [881, 24] on icon "button" at bounding box center [886, 27] width 10 height 10
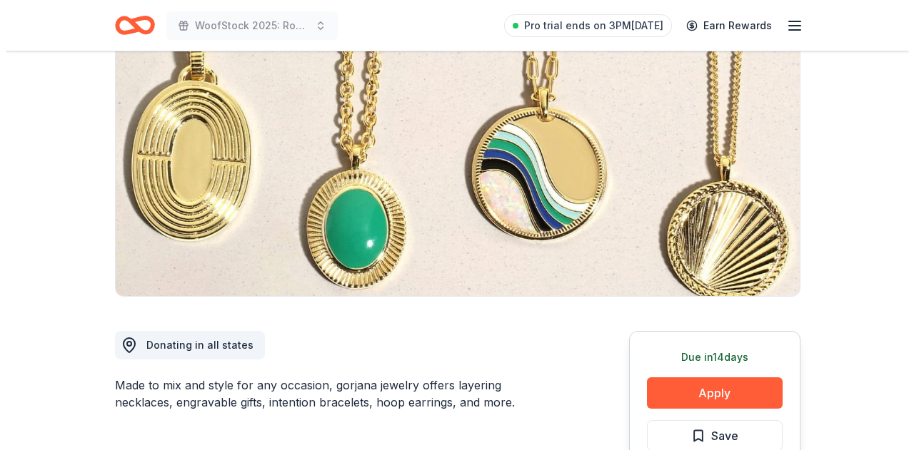
scroll to position [357, 0]
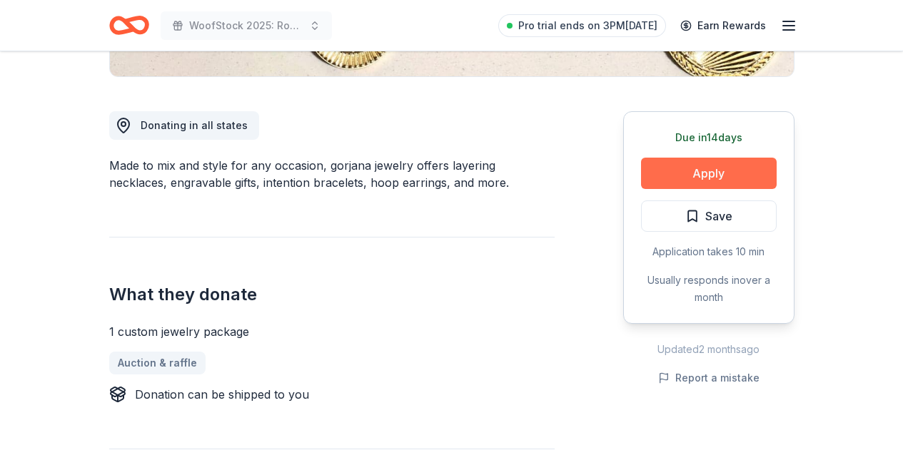
click at [717, 176] on button "Apply" at bounding box center [709, 173] width 136 height 31
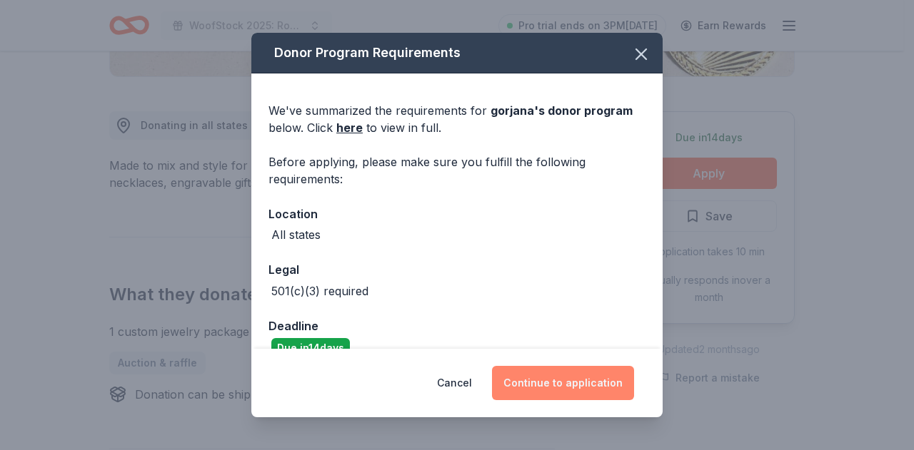
click at [542, 380] on button "Continue to application" at bounding box center [563, 383] width 142 height 34
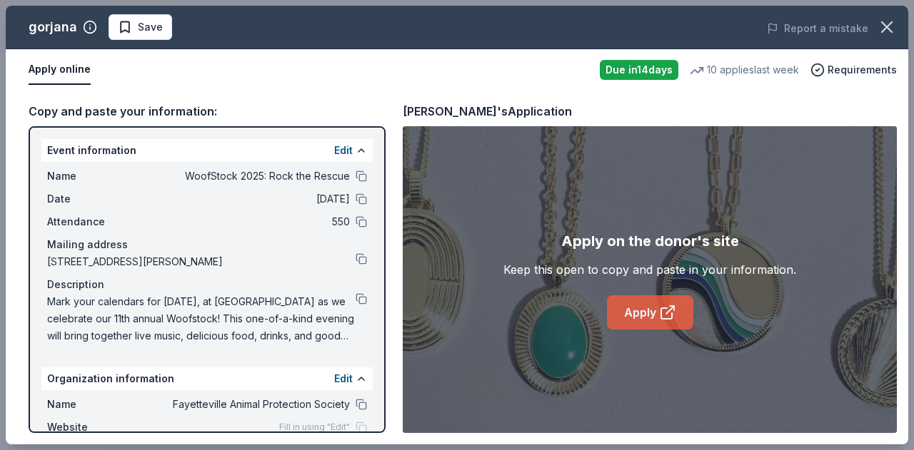
click at [652, 310] on link "Apply" at bounding box center [650, 312] width 86 height 34
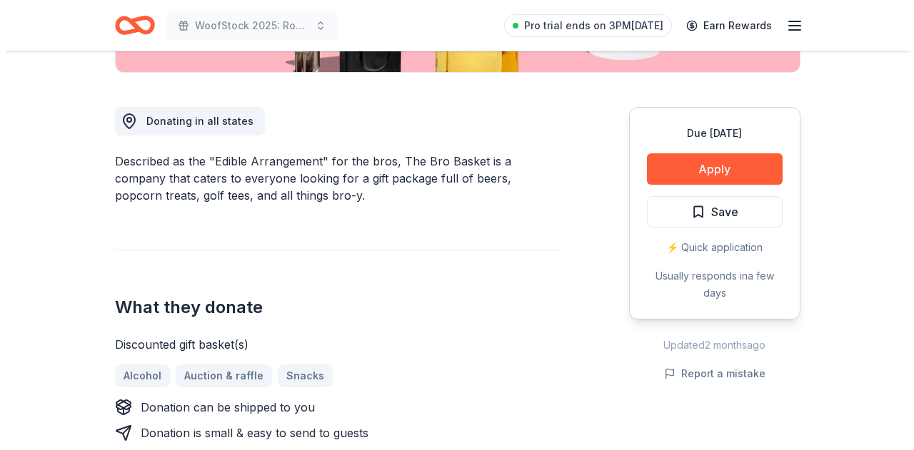
scroll to position [428, 0]
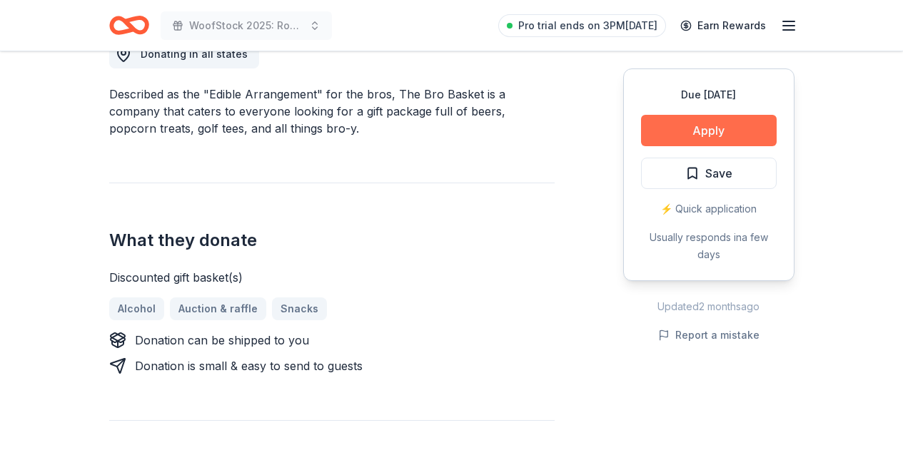
click at [716, 128] on button "Apply" at bounding box center [709, 130] width 136 height 31
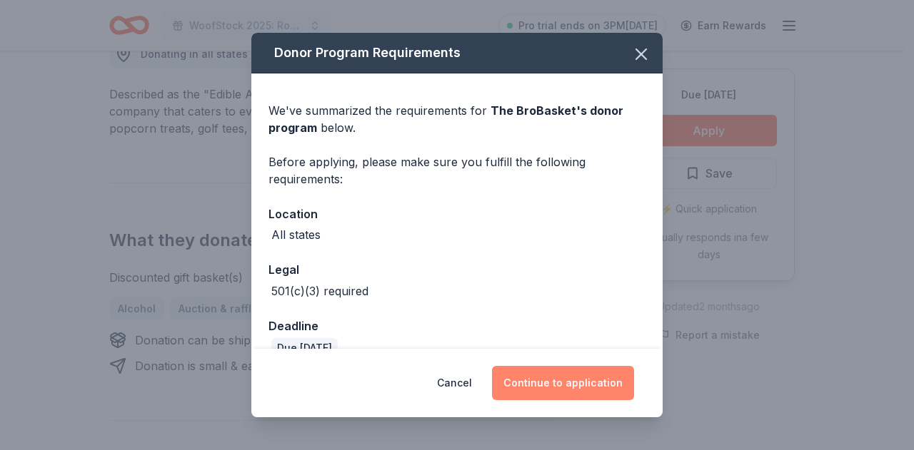
click at [554, 379] on button "Continue to application" at bounding box center [563, 383] width 142 height 34
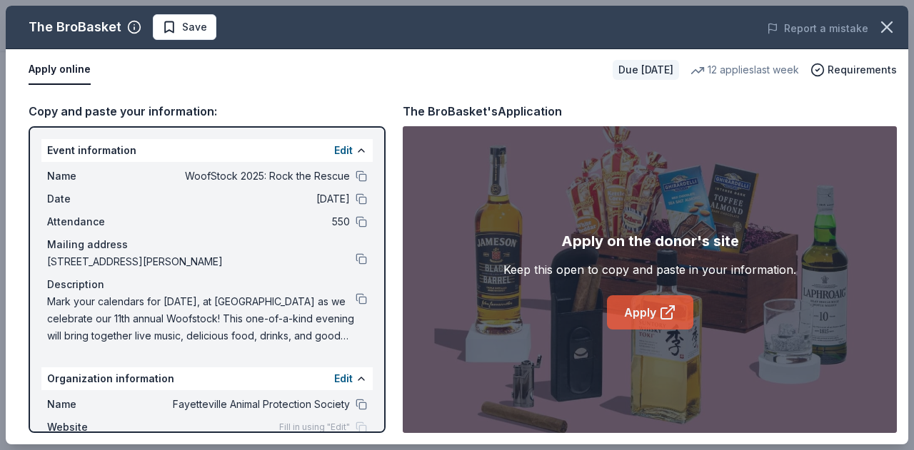
click at [619, 305] on link "Apply" at bounding box center [650, 312] width 86 height 34
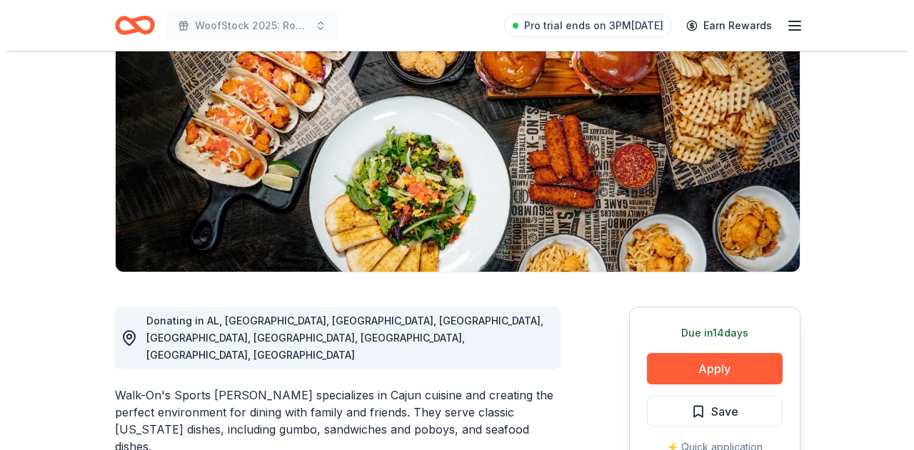
scroll to position [285, 0]
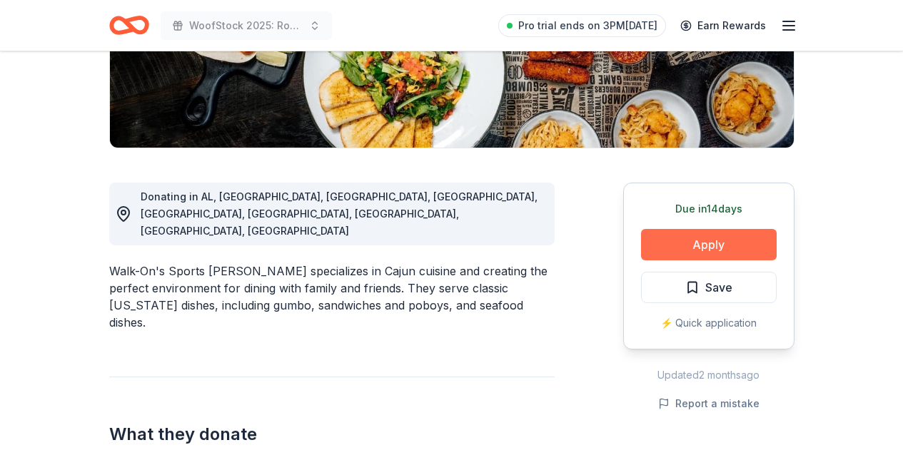
click at [722, 253] on button "Apply" at bounding box center [709, 244] width 136 height 31
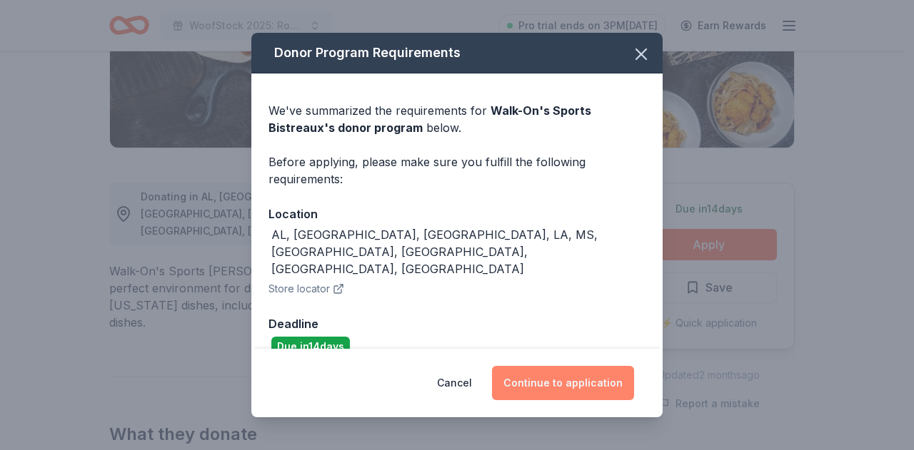
click at [606, 378] on button "Continue to application" at bounding box center [563, 383] width 142 height 34
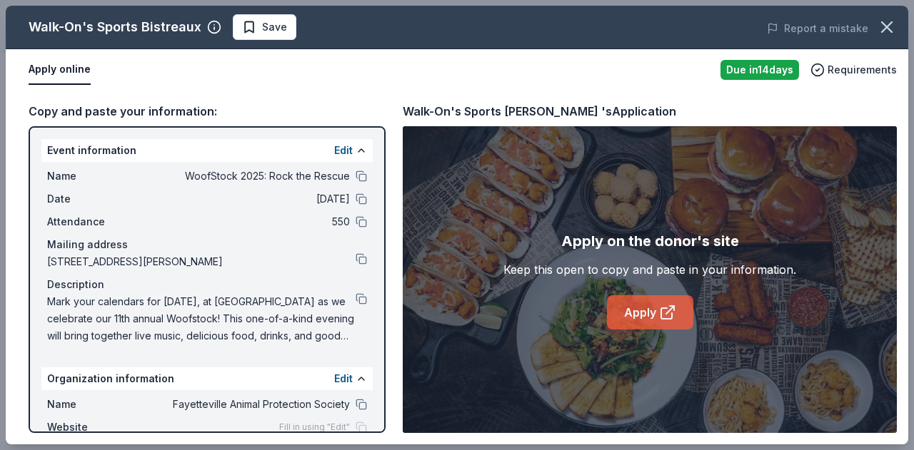
click at [678, 311] on link "Apply" at bounding box center [650, 312] width 86 height 34
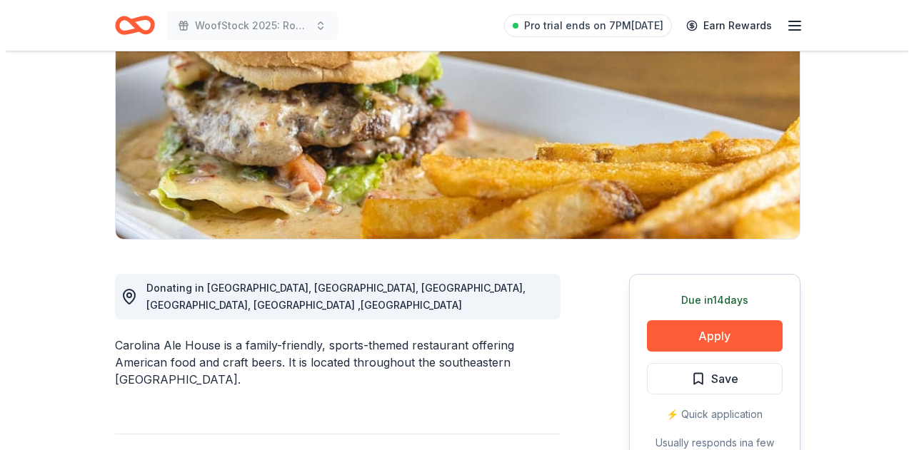
scroll to position [357, 0]
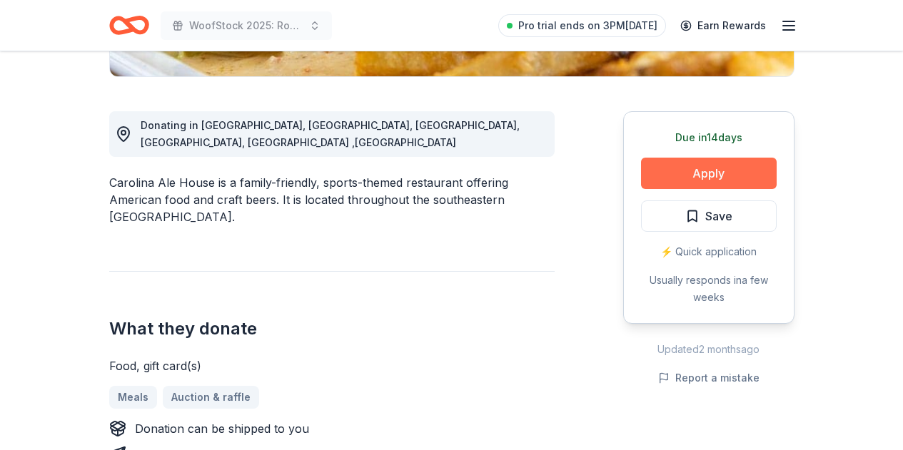
click at [694, 183] on button "Apply" at bounding box center [709, 173] width 136 height 31
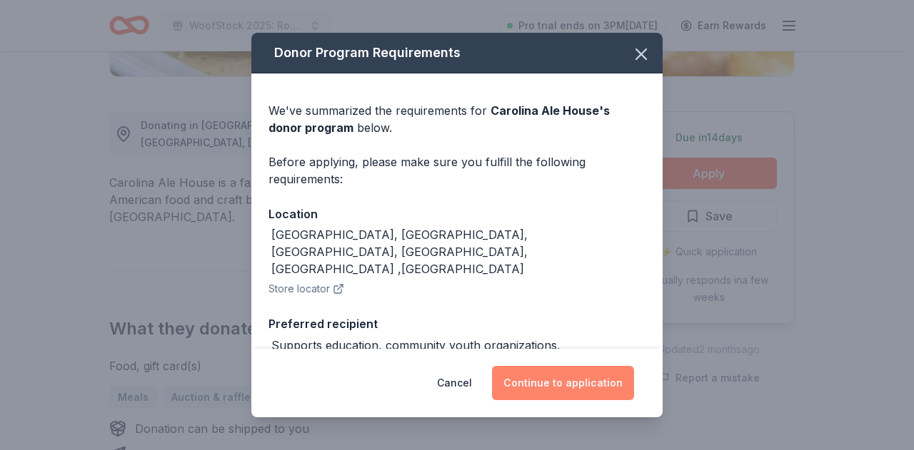
click at [604, 395] on button "Continue to application" at bounding box center [563, 383] width 142 height 34
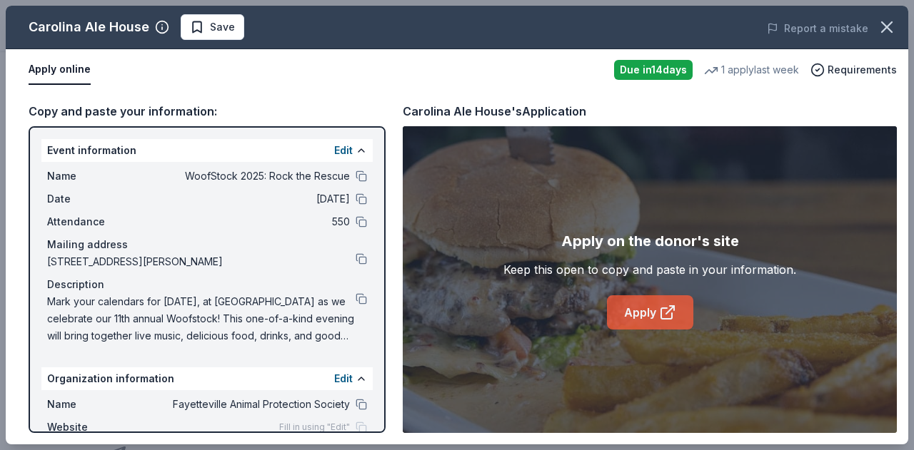
click at [644, 318] on link "Apply" at bounding box center [650, 312] width 86 height 34
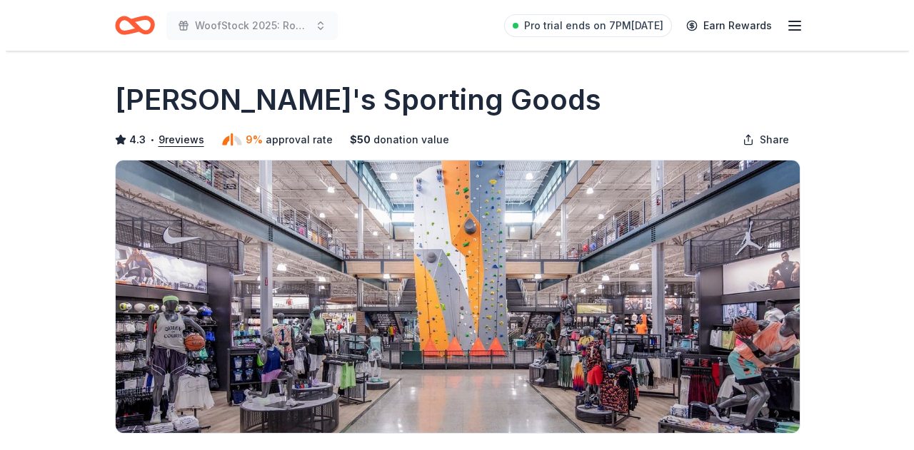
scroll to position [500, 0]
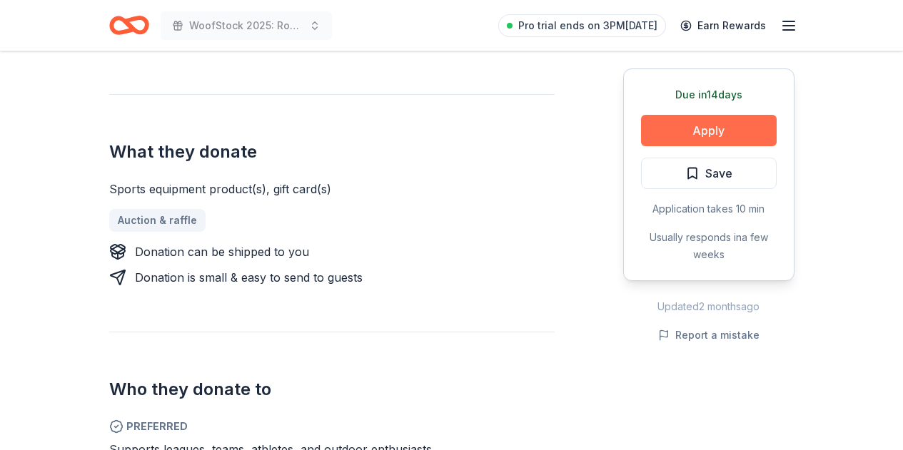
click at [706, 129] on button "Apply" at bounding box center [709, 130] width 136 height 31
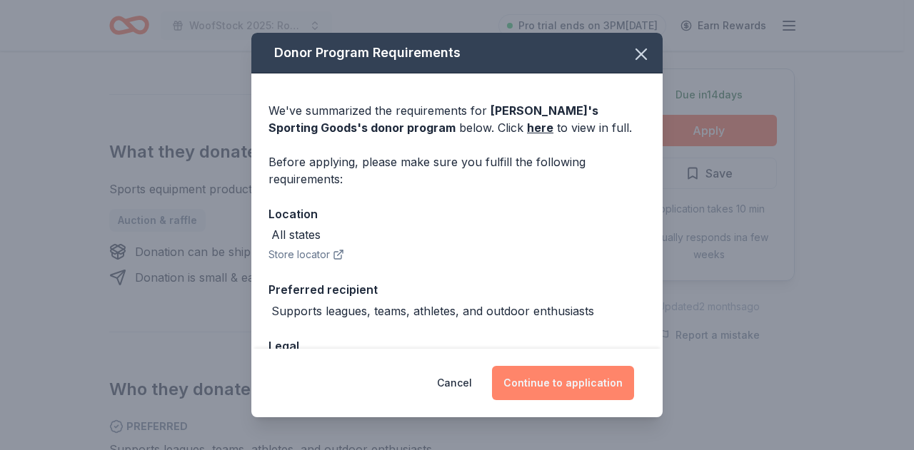
click at [564, 382] on button "Continue to application" at bounding box center [563, 383] width 142 height 34
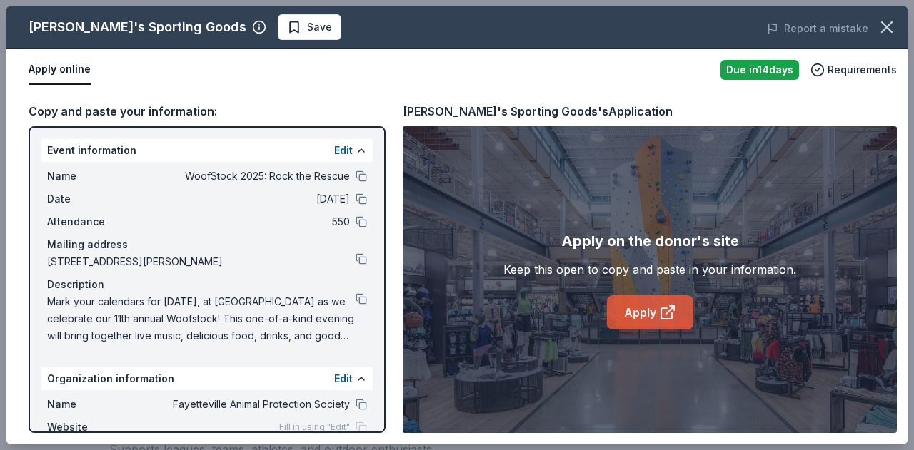
click at [662, 301] on link "Apply" at bounding box center [650, 312] width 86 height 34
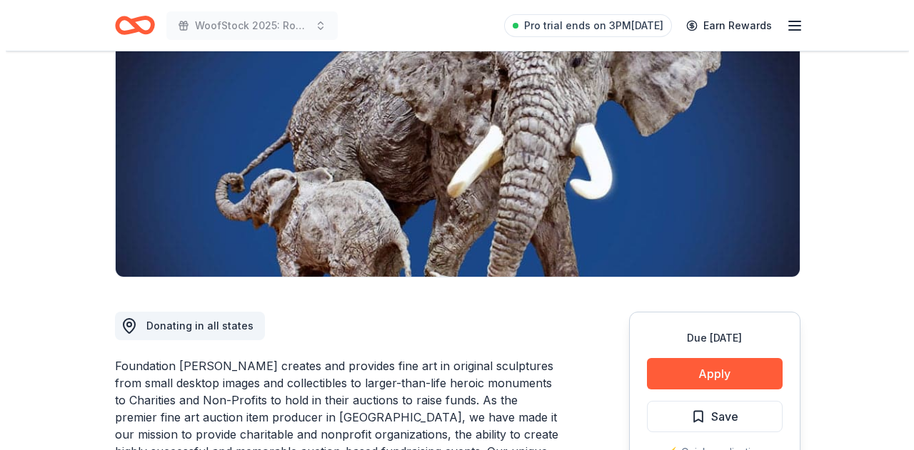
scroll to position [285, 0]
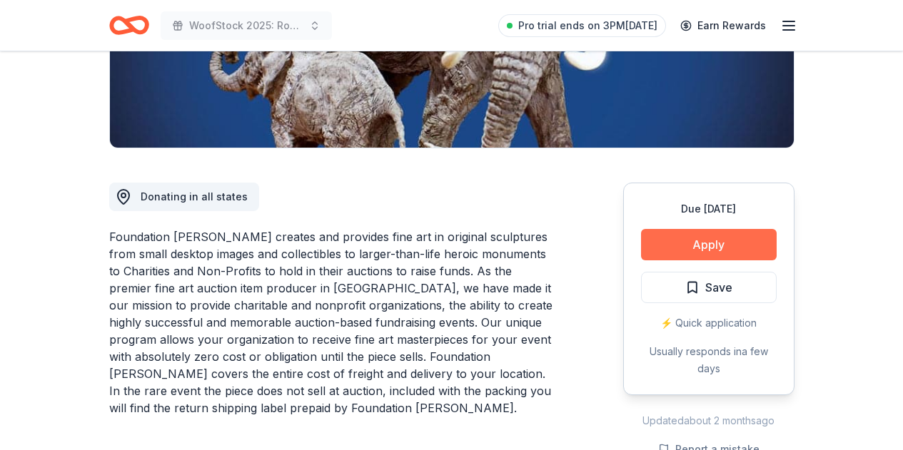
click at [708, 250] on button "Apply" at bounding box center [709, 244] width 136 height 31
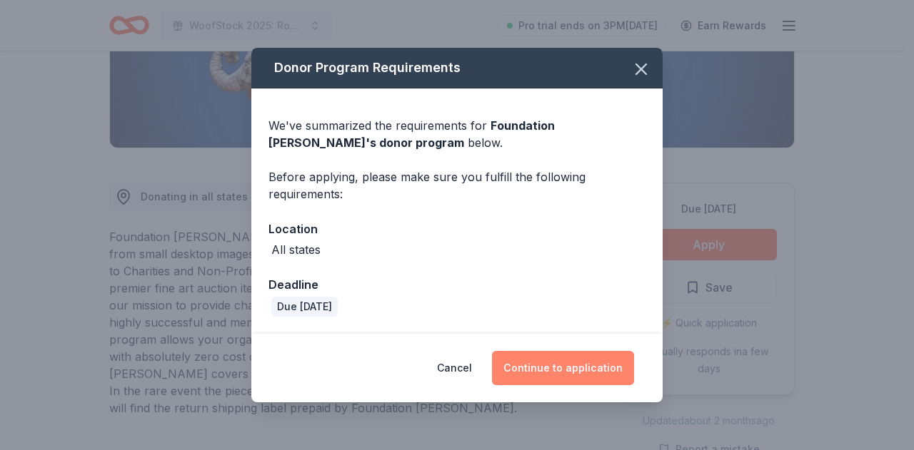
click at [568, 367] on button "Continue to application" at bounding box center [563, 368] width 142 height 34
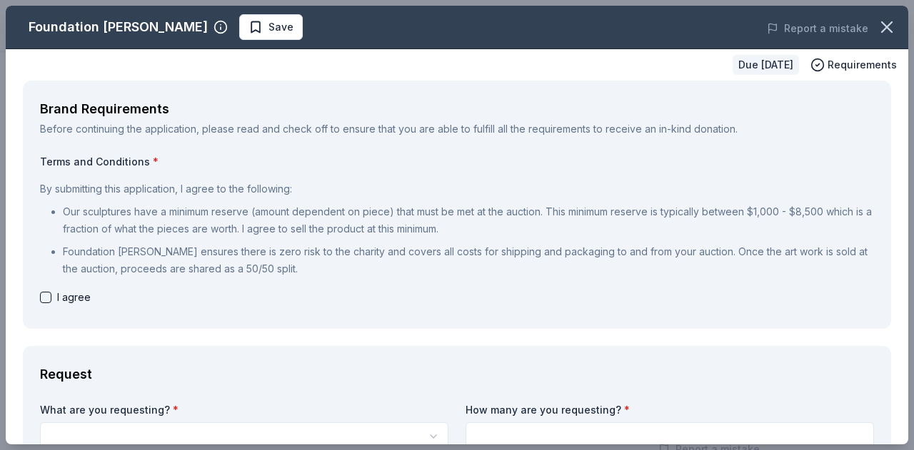
click at [45, 298] on button "button" at bounding box center [45, 297] width 11 height 11
checkbox input "true"
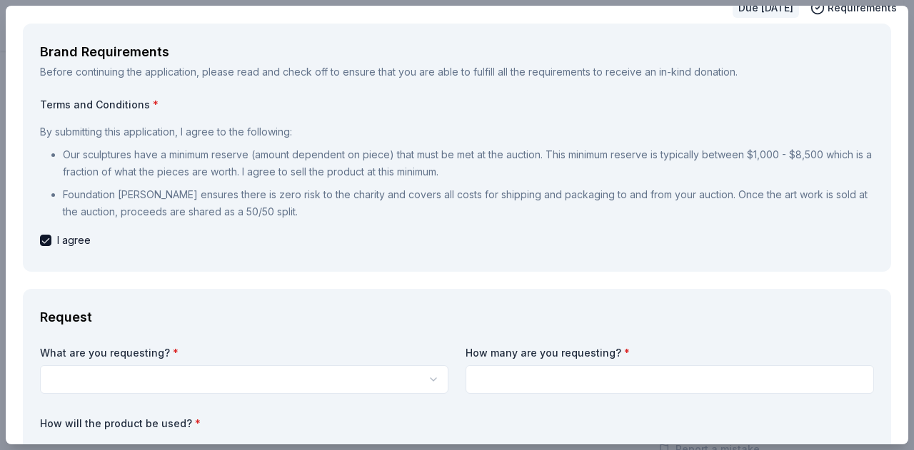
scroll to position [0, 0]
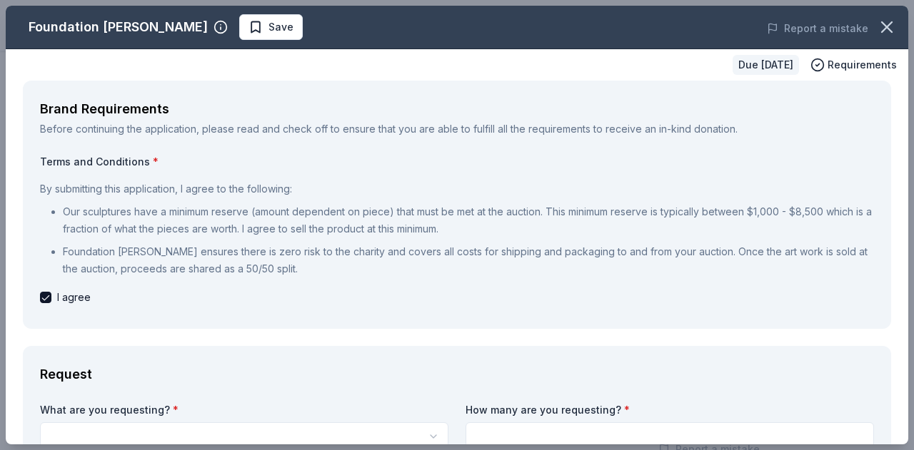
click at [163, 218] on p "Our sculptures have a minimum reserve (amount dependent on piece) that must be …" at bounding box center [468, 220] width 811 height 34
click at [235, 228] on p "Our sculptures have a minimum reserve (amount dependent on piece) that must be …" at bounding box center [468, 220] width 811 height 34
click at [881, 25] on icon "button" at bounding box center [886, 27] width 10 height 10
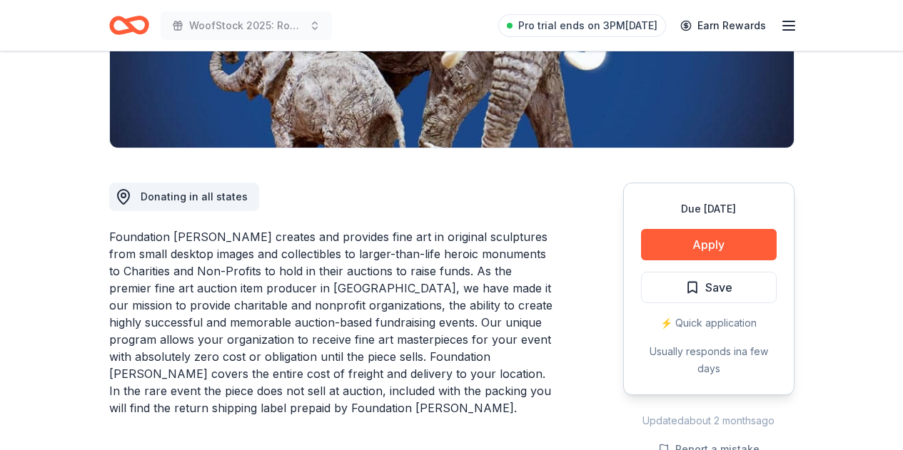
click at [335, 268] on div "Foundation Michelangelo creates and provides fine art in original sculptures fr…" at bounding box center [331, 322] width 445 height 188
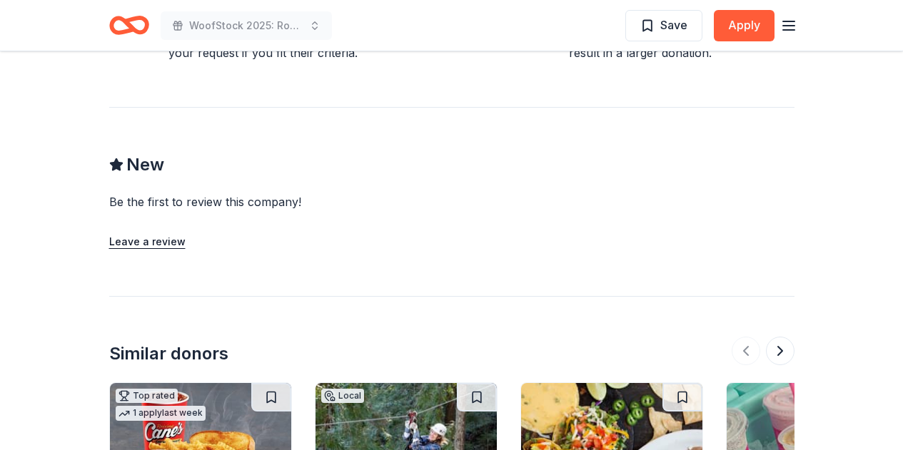
scroll to position [1427, 0]
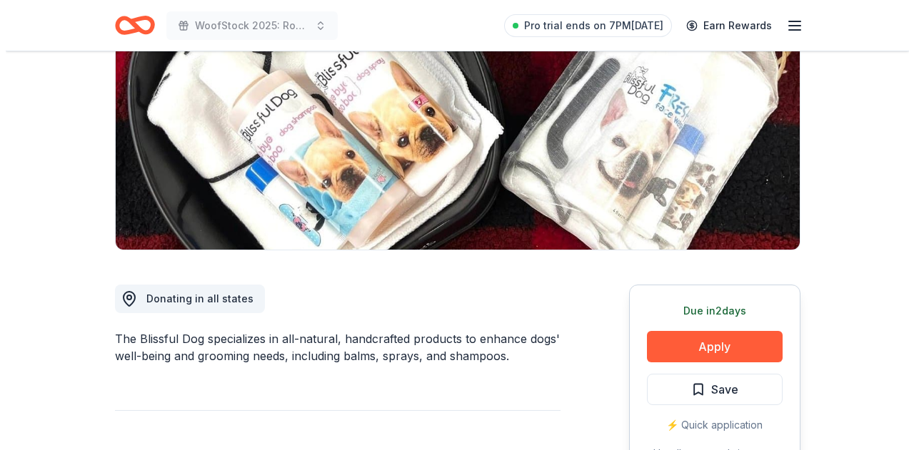
scroll to position [428, 0]
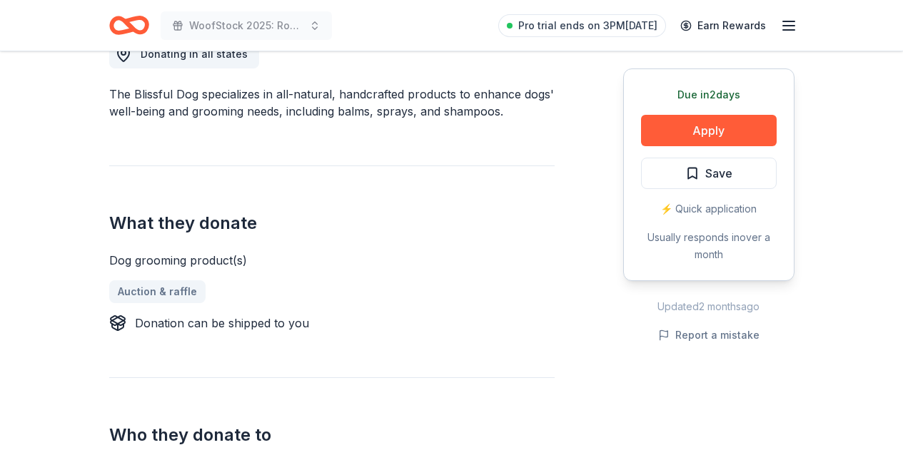
click at [736, 113] on div "Due [DATE] Apply Save ⚡️ Quick application Usually responds in over a month" at bounding box center [708, 175] width 171 height 213
click at [728, 124] on button "Apply" at bounding box center [709, 130] width 136 height 31
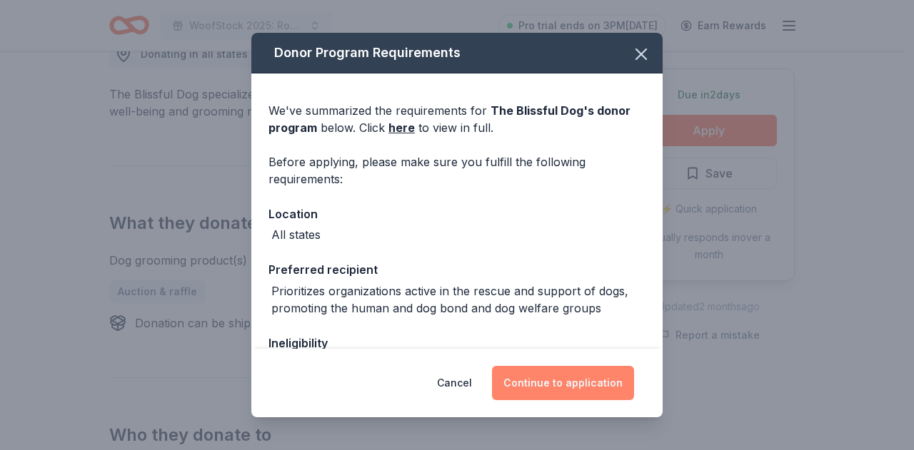
click at [574, 372] on button "Continue to application" at bounding box center [563, 383] width 142 height 34
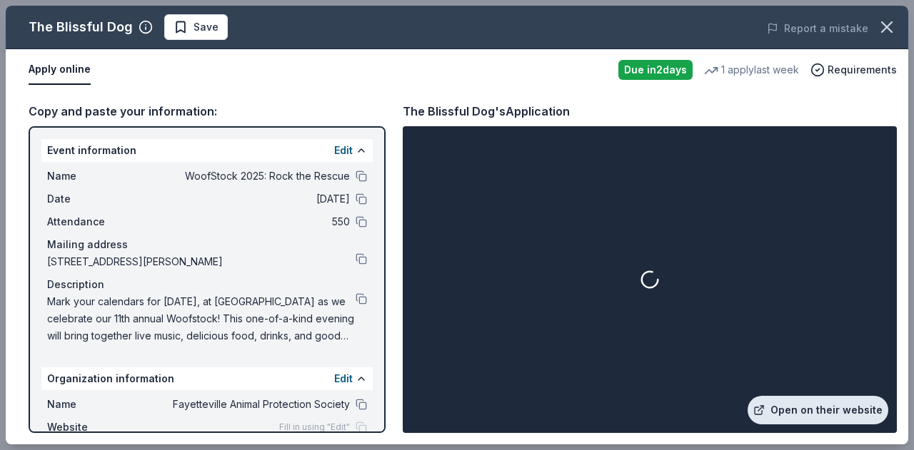
click at [816, 417] on link "Open on their website" at bounding box center [817, 410] width 141 height 29
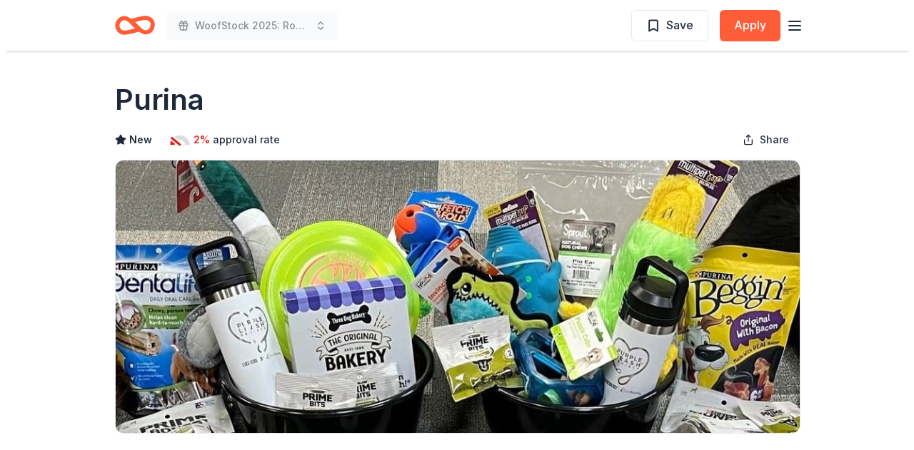
scroll to position [428, 0]
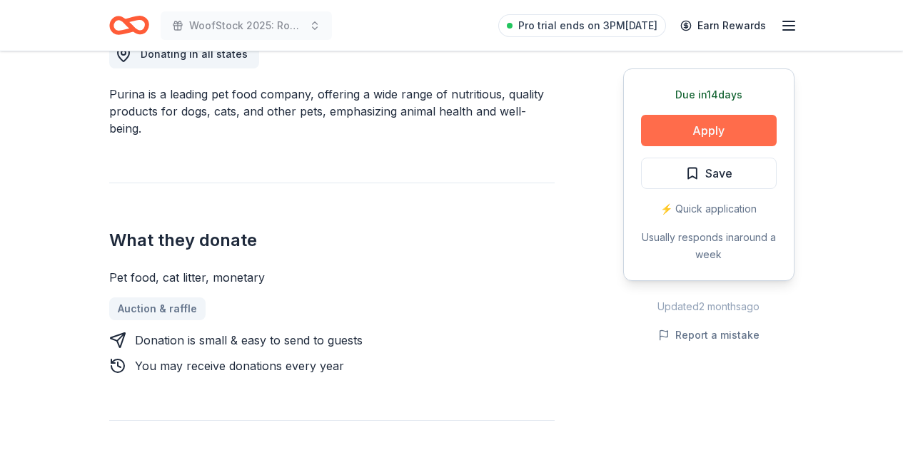
click at [672, 133] on button "Apply" at bounding box center [709, 130] width 136 height 31
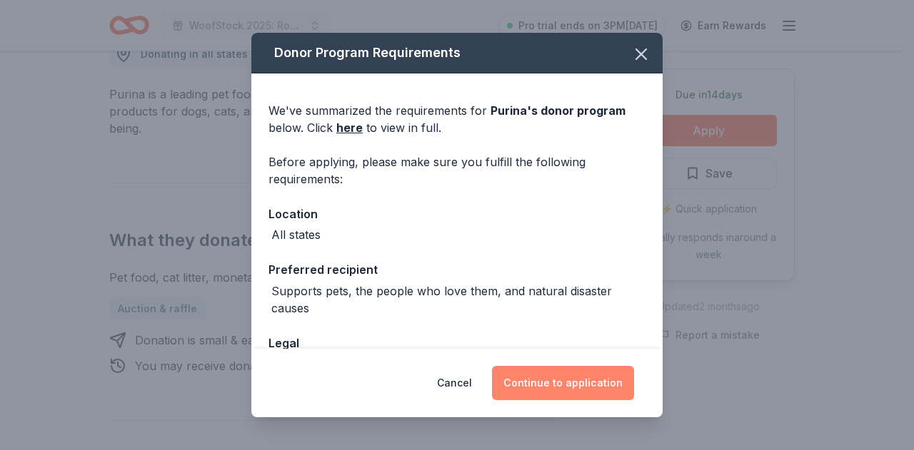
click at [586, 383] on button "Continue to application" at bounding box center [563, 383] width 142 height 34
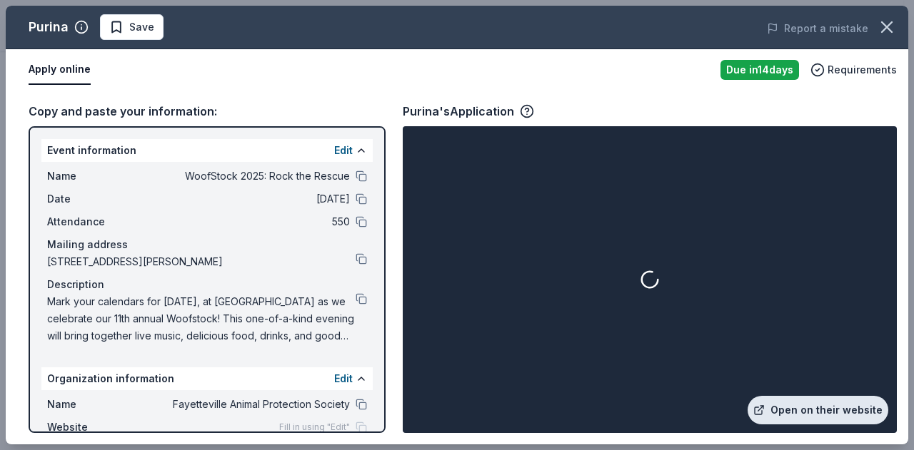
click at [796, 403] on link "Open on their website" at bounding box center [817, 410] width 141 height 29
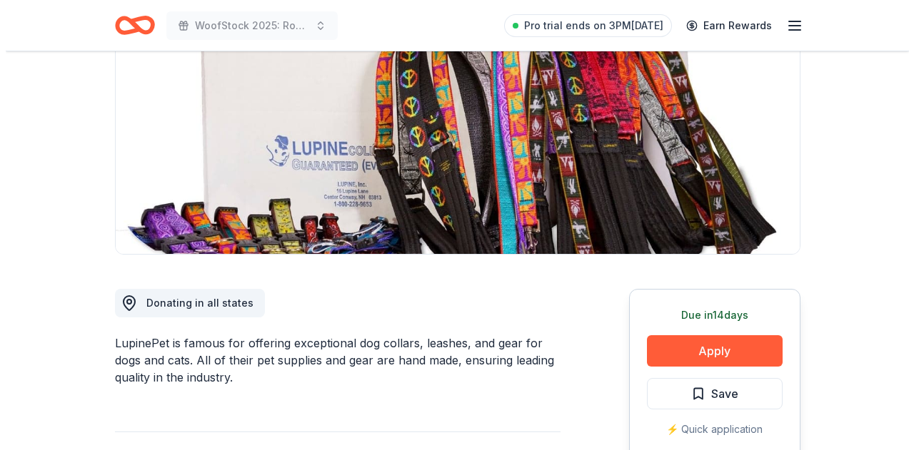
scroll to position [357, 0]
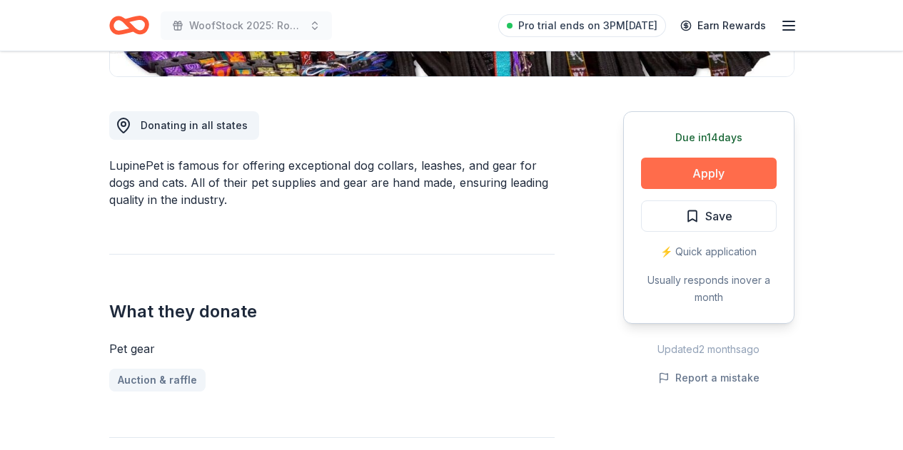
click at [712, 179] on button "Apply" at bounding box center [709, 173] width 136 height 31
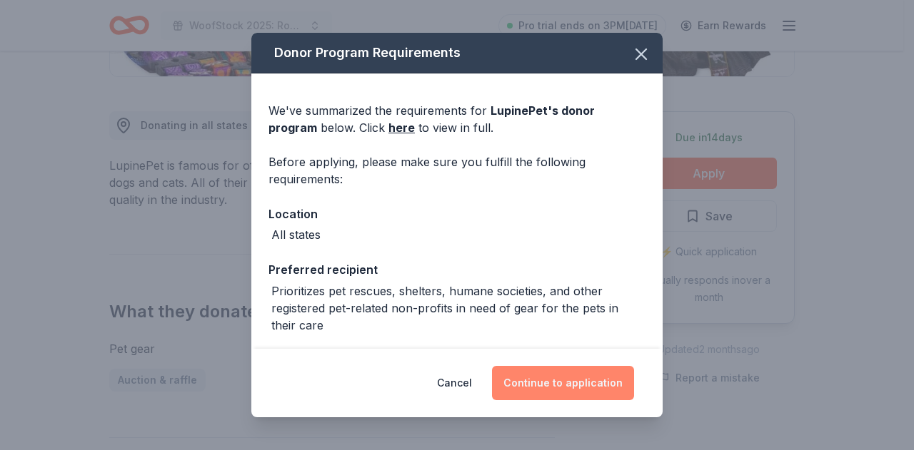
click at [595, 381] on button "Continue to application" at bounding box center [563, 383] width 142 height 34
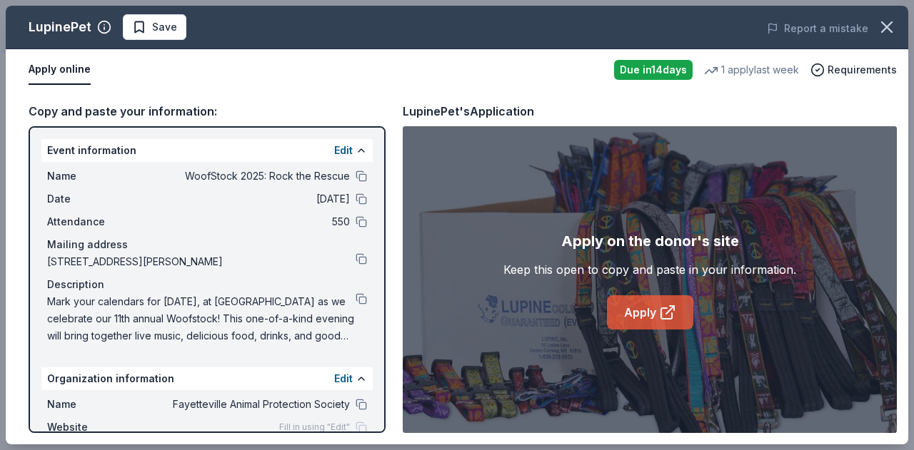
click at [644, 311] on link "Apply" at bounding box center [650, 312] width 86 height 34
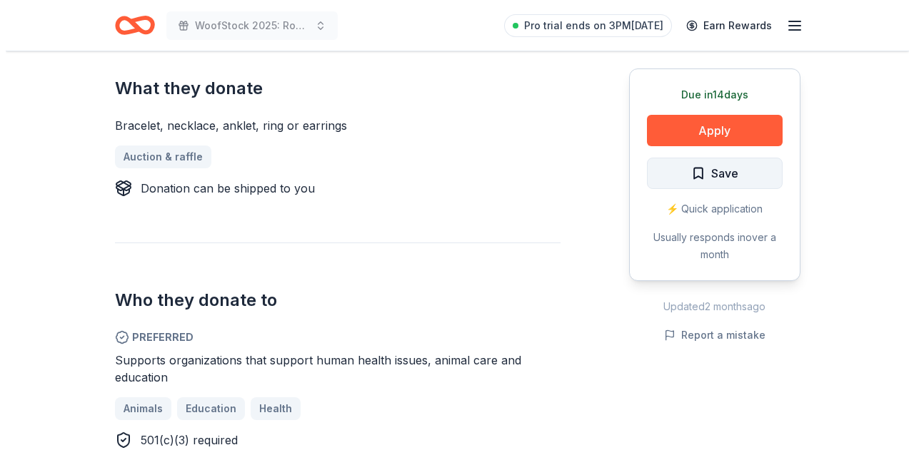
scroll to position [571, 0]
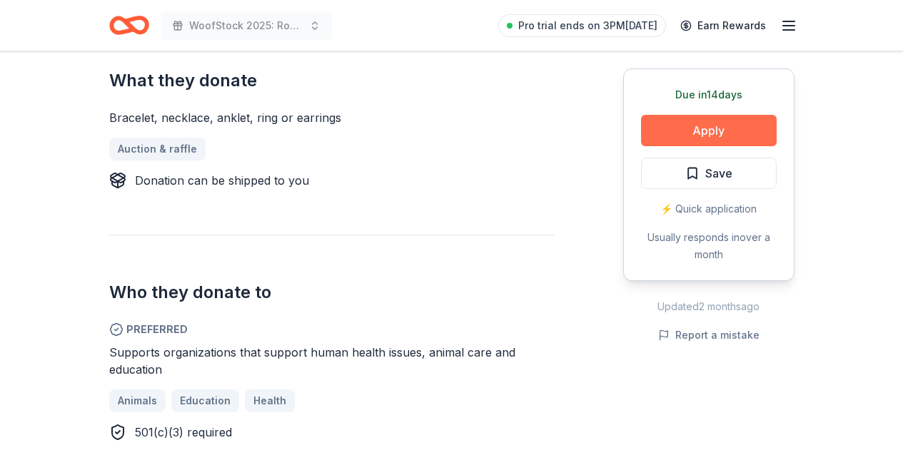
click at [699, 132] on button "Apply" at bounding box center [709, 130] width 136 height 31
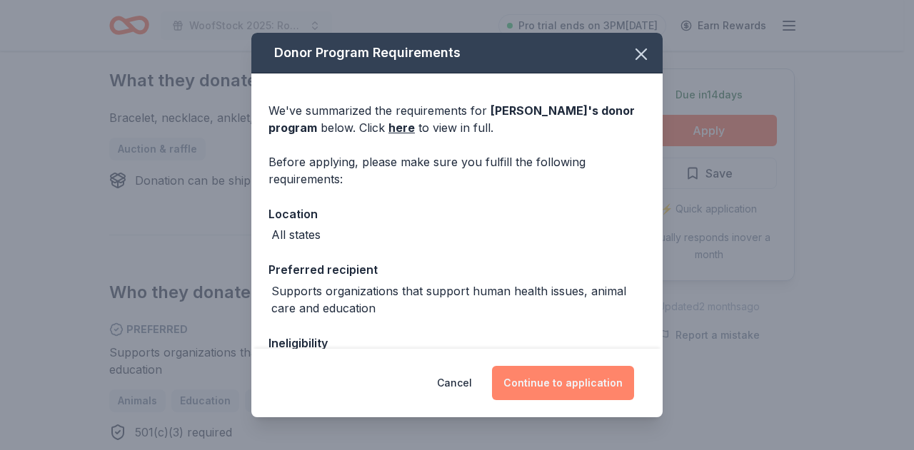
click at [579, 385] on button "Continue to application" at bounding box center [563, 383] width 142 height 34
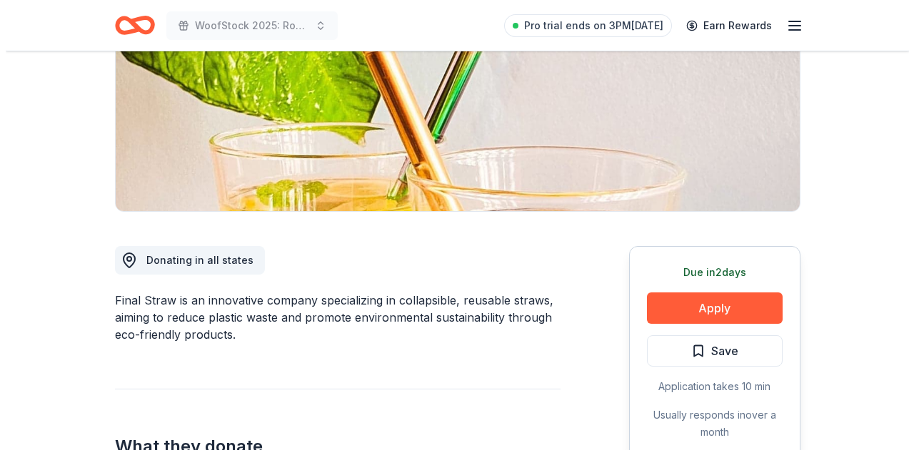
scroll to position [428, 0]
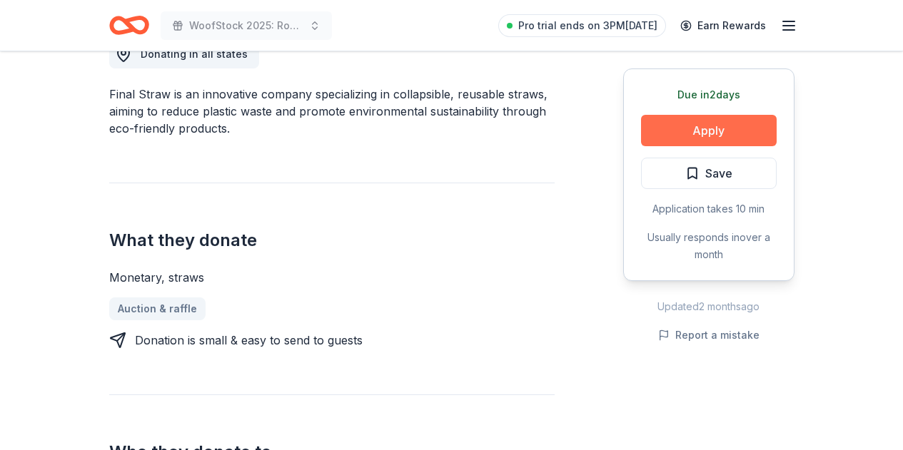
click at [702, 132] on button "Apply" at bounding box center [709, 130] width 136 height 31
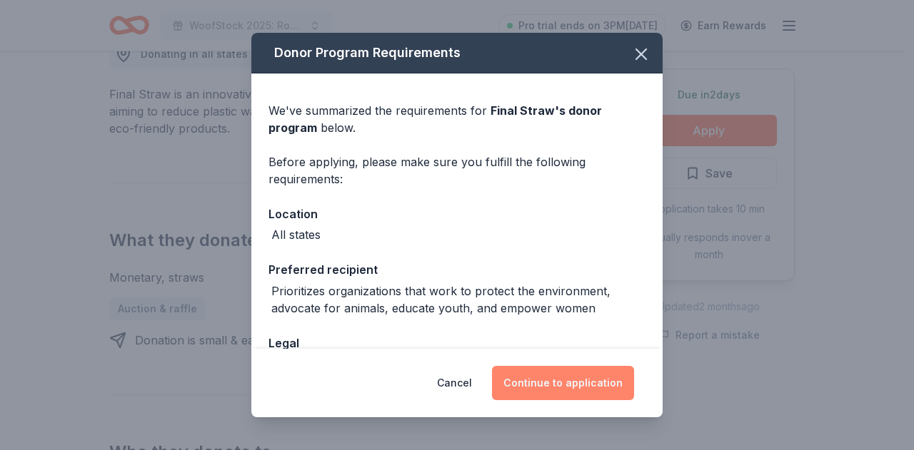
click at [568, 387] on button "Continue to application" at bounding box center [563, 383] width 142 height 34
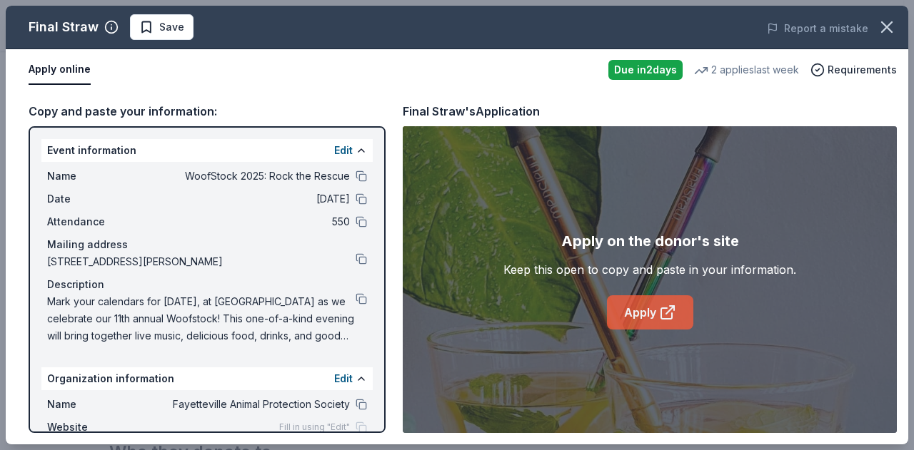
click at [643, 301] on link "Apply" at bounding box center [650, 312] width 86 height 34
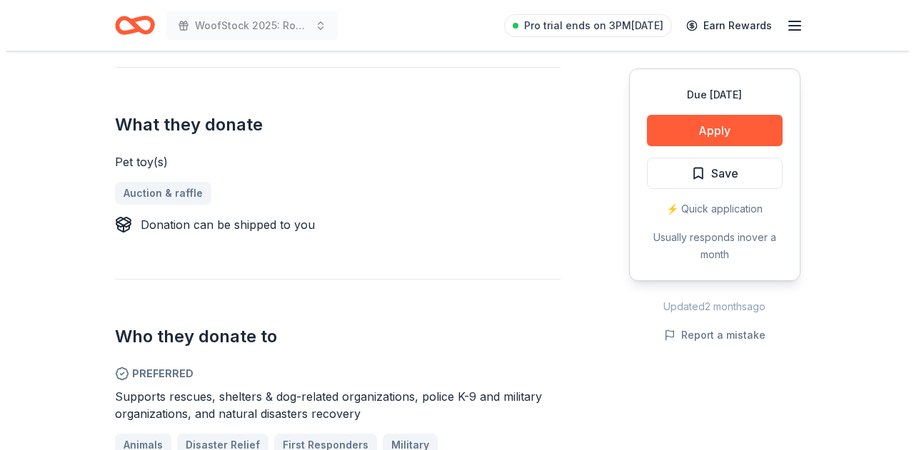
scroll to position [428, 0]
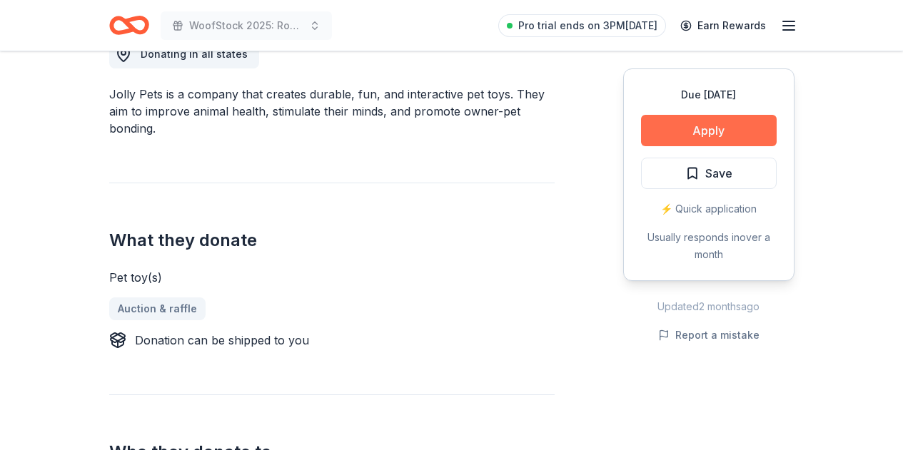
click at [688, 135] on button "Apply" at bounding box center [709, 130] width 136 height 31
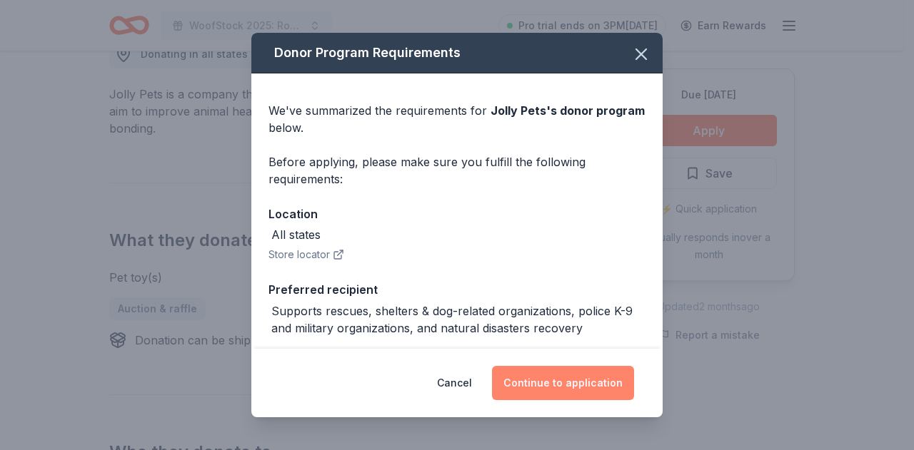
click at [570, 371] on button "Continue to application" at bounding box center [563, 383] width 142 height 34
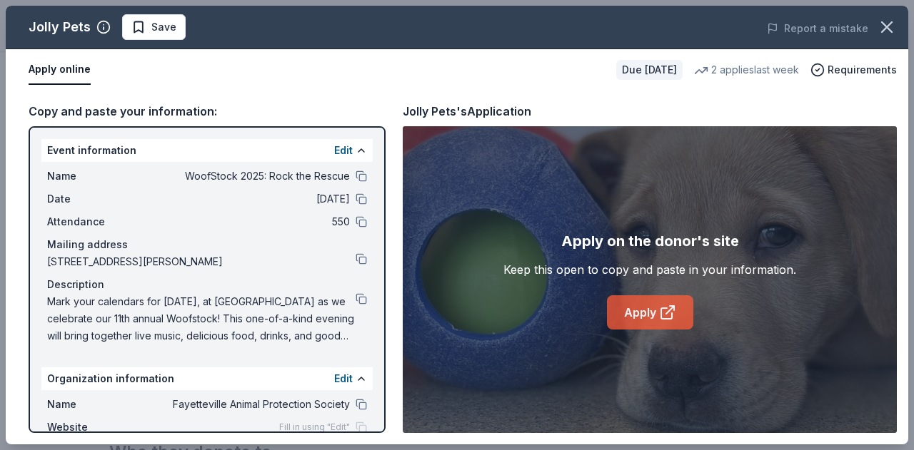
click at [650, 308] on link "Apply" at bounding box center [650, 312] width 86 height 34
